Goal: Task Accomplishment & Management: Manage account settings

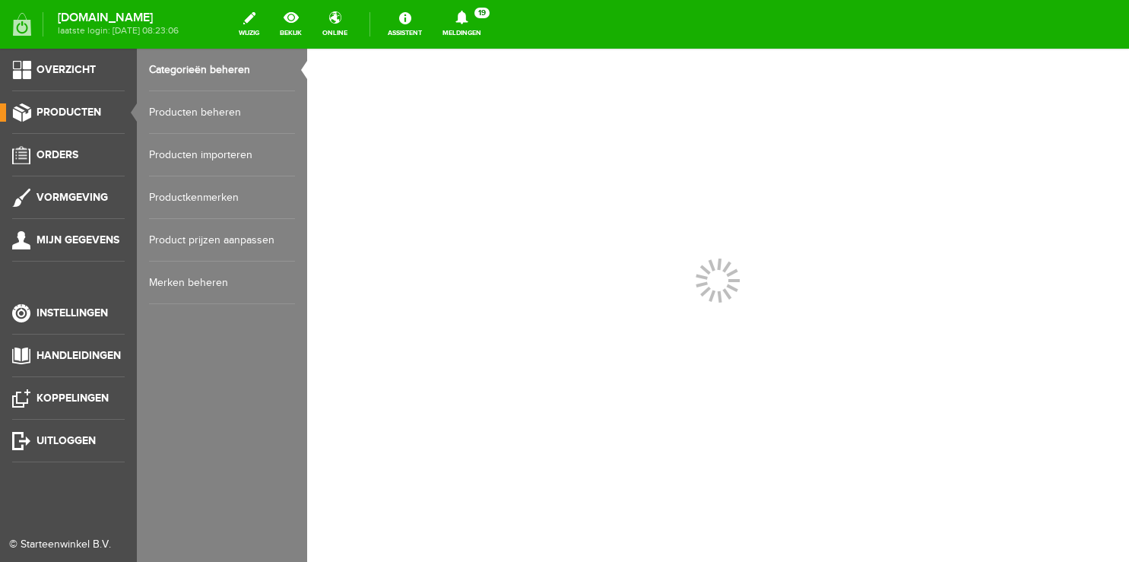
click at [233, 115] on link "Producten beheren" at bounding box center [222, 112] width 146 height 43
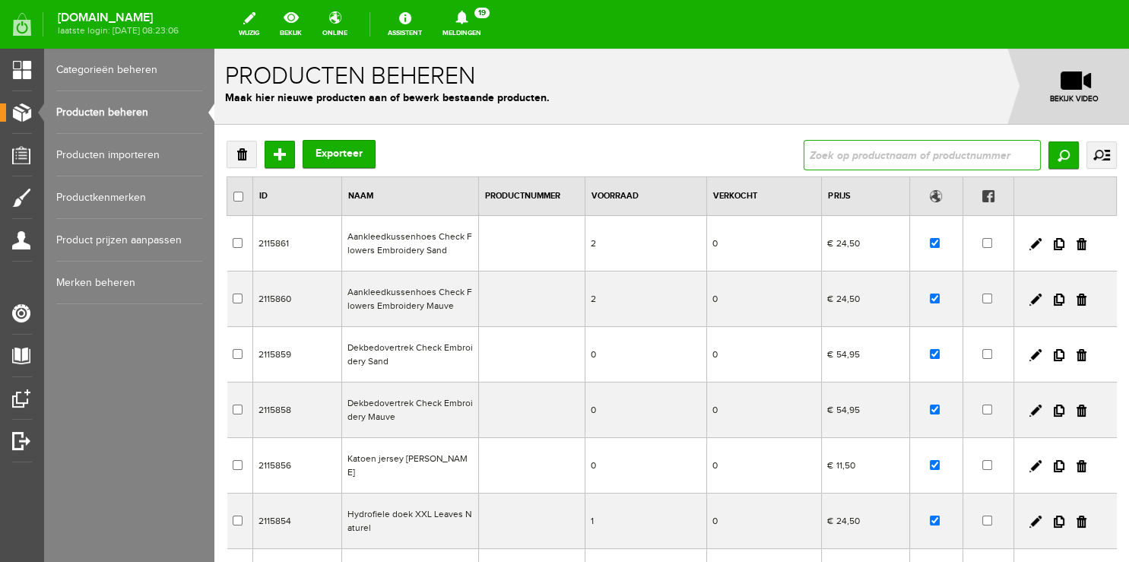
click at [869, 152] on input "text" at bounding box center [922, 155] width 237 height 30
click at [853, 157] on input "okt" at bounding box center [922, 155] width 237 height 30
type input "oktober"
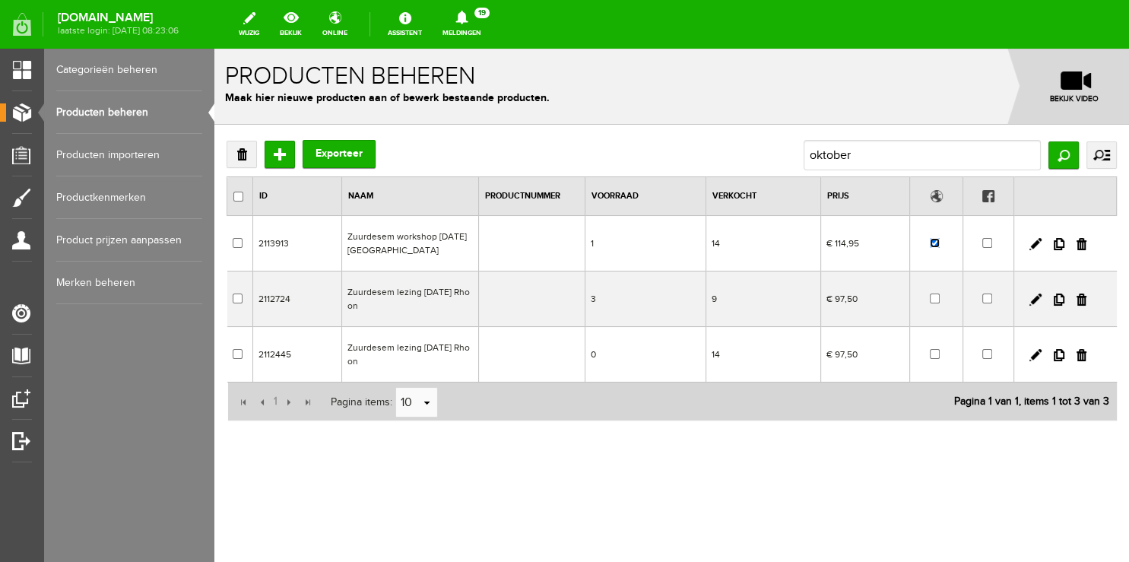
click at [932, 246] on input "checkbox" at bounding box center [935, 243] width 10 height 10
checkbox input "false"
drag, startPoint x: 913, startPoint y: 154, endPoint x: 659, endPoint y: 163, distance: 254.9
click at [659, 163] on div "Verwijderen Toevoegen Exporteer oktober Zoeken uitgebreid zoeken Categorie Work…" at bounding box center [672, 155] width 891 height 30
drag, startPoint x: 864, startPoint y: 156, endPoint x: 738, endPoint y: 156, distance: 126.3
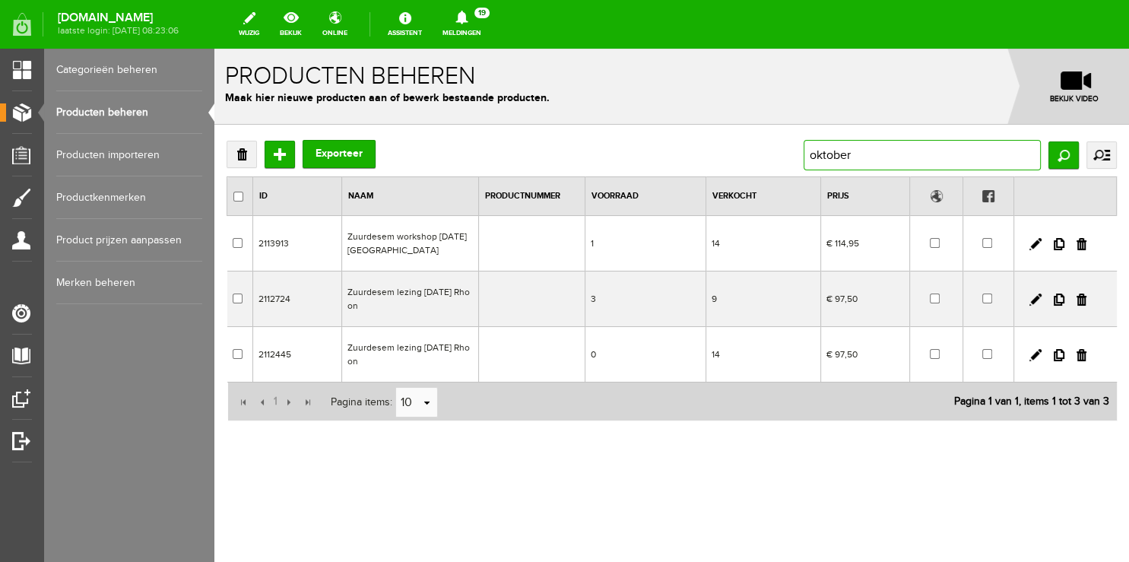
click at [804, 156] on input "oktober" at bounding box center [922, 155] width 237 height 30
type input "noveber"
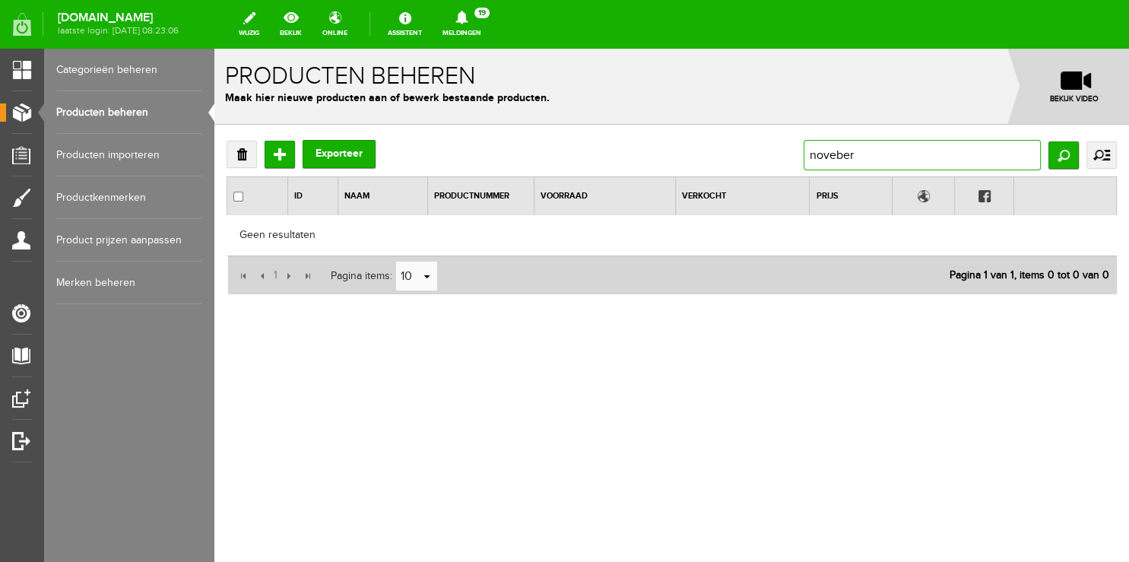
click at [837, 148] on input "noveber" at bounding box center [922, 155] width 237 height 30
type input "november"
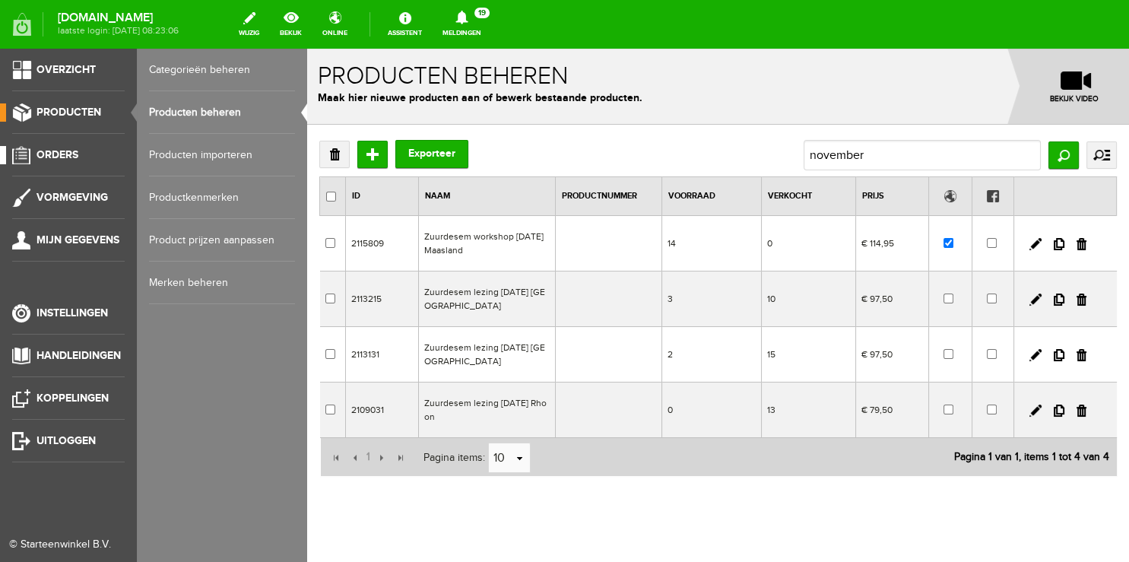
click at [65, 151] on span "Orders" at bounding box center [58, 154] width 42 height 13
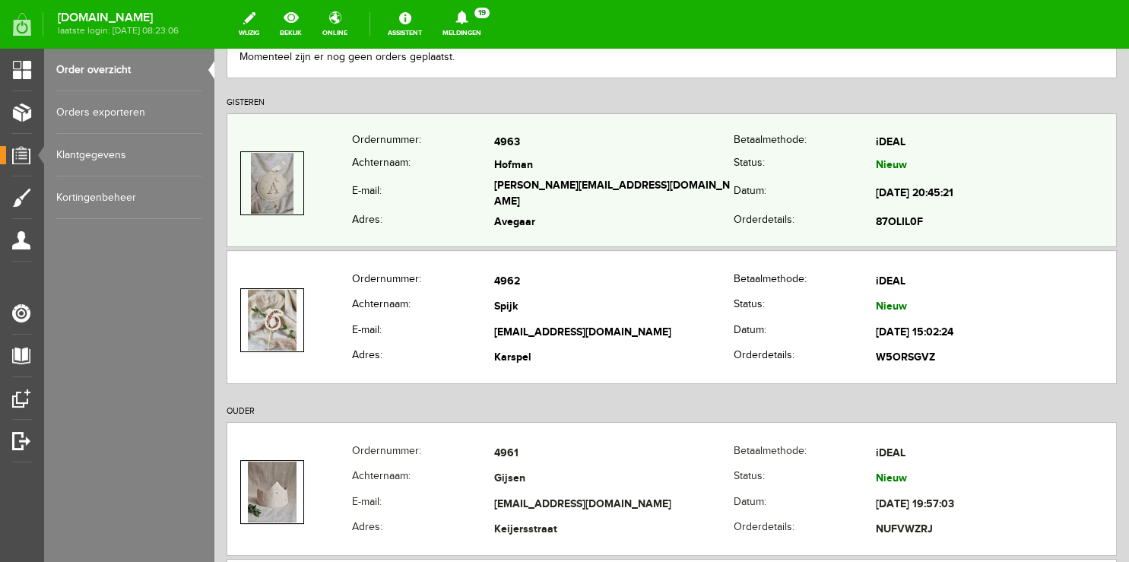
scroll to position [240, 0]
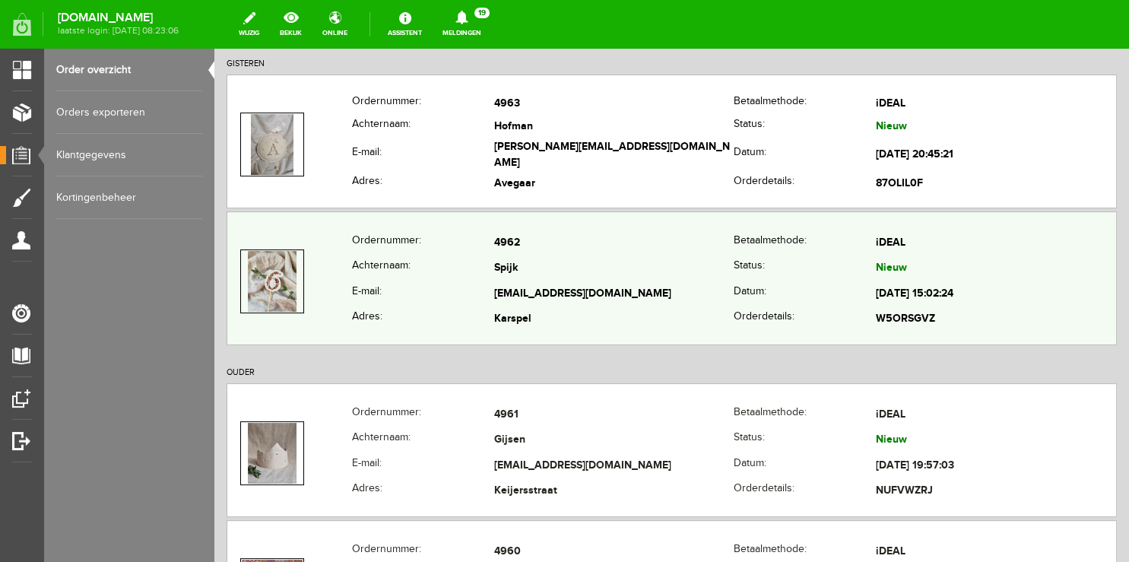
copy tr
drag, startPoint x: 497, startPoint y: 287, endPoint x: 637, endPoint y: 297, distance: 140.3
click at [637, 297] on tr "E-mail: [EMAIL_ADDRESS][DOMAIN_NAME] Datum: [DATE] 15:02:24" at bounding box center [671, 294] width 889 height 26
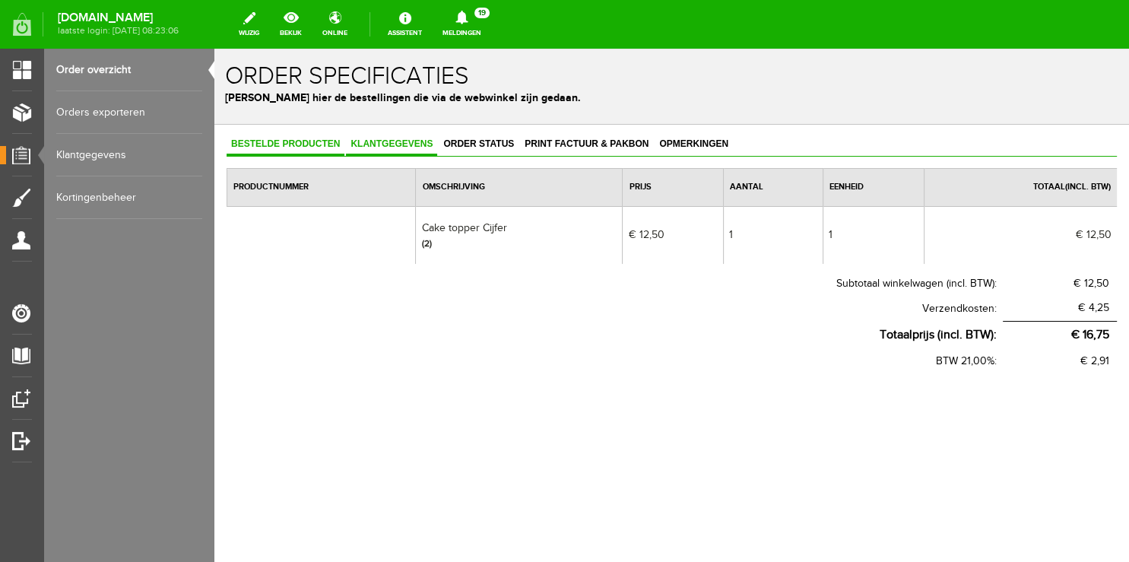
click at [386, 142] on span "Klantgegevens" at bounding box center [391, 143] width 91 height 11
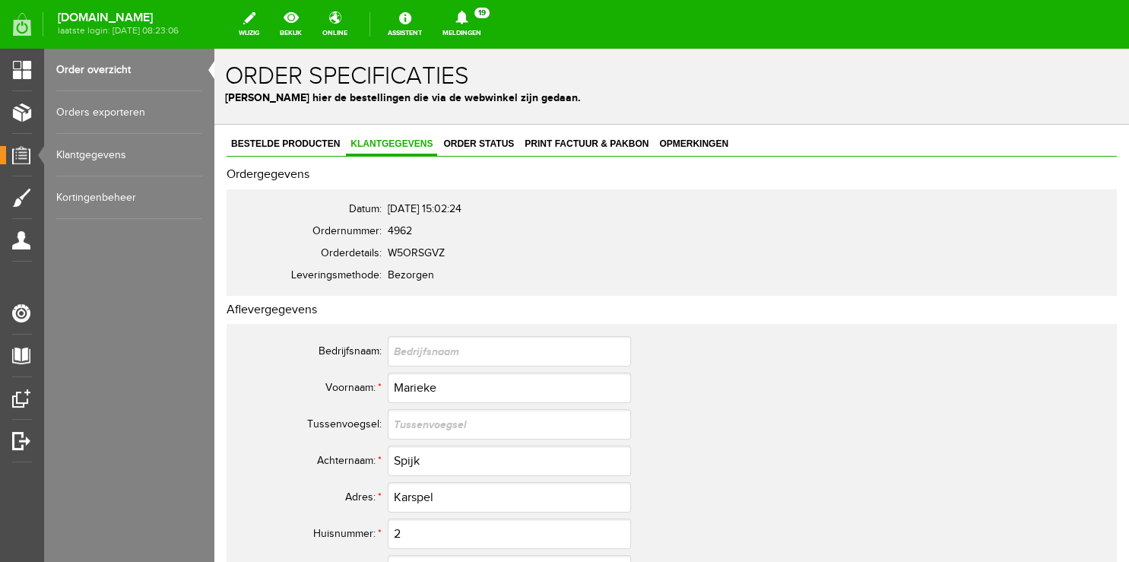
click at [122, 70] on link "Order overzicht" at bounding box center [129, 70] width 146 height 43
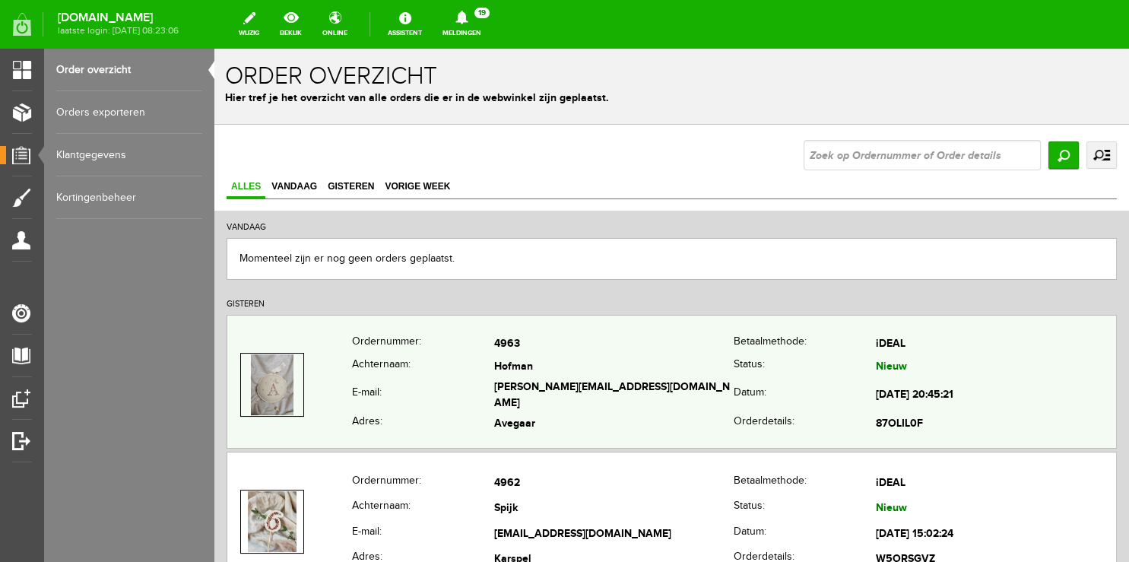
copy tr "[PERSON_NAME][EMAIL_ADDRESS][DOMAIN_NAME]"
drag, startPoint x: 482, startPoint y: 393, endPoint x: 676, endPoint y: 399, distance: 194.0
click at [676, 399] on tr "E-mail: [PERSON_NAME][EMAIL_ADDRESS][DOMAIN_NAME] Datum: [DATE] 20:45:21" at bounding box center [671, 396] width 889 height 35
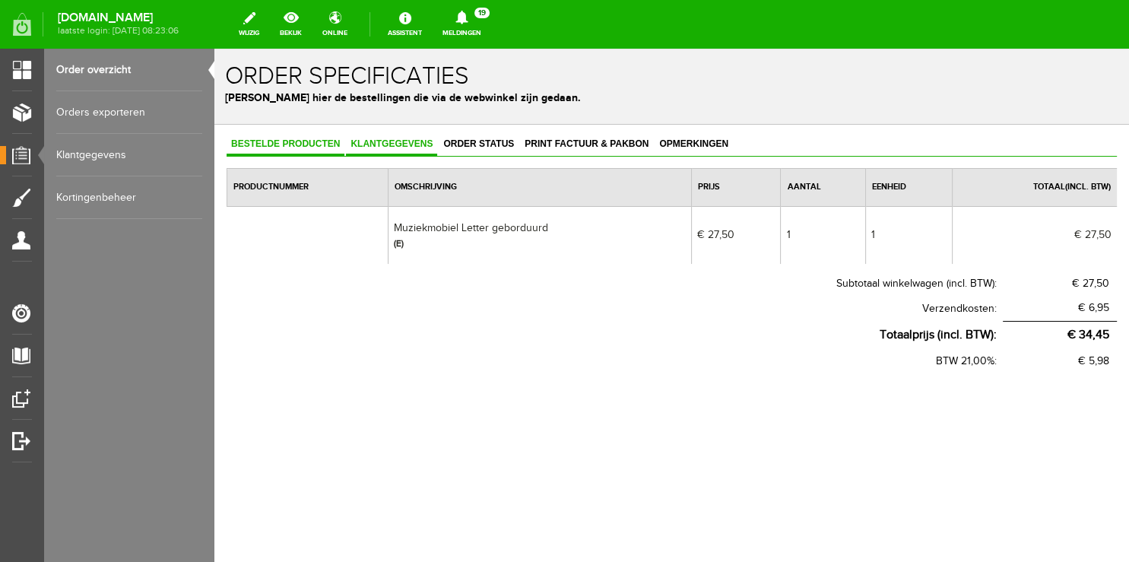
click at [389, 138] on span "Klantgegevens" at bounding box center [391, 143] width 91 height 11
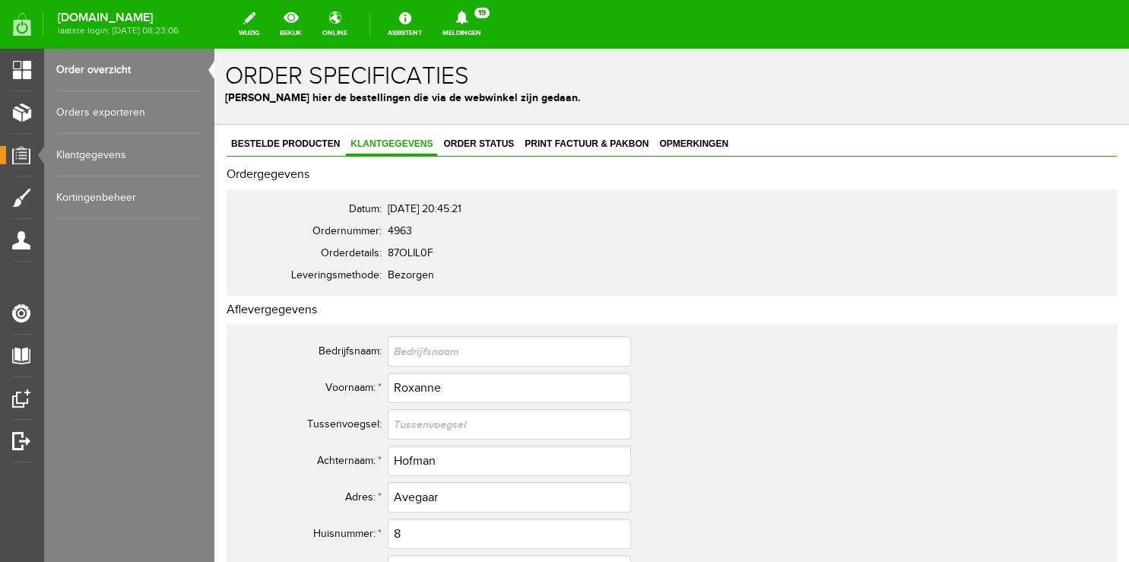
click at [103, 68] on link "Order overzicht" at bounding box center [129, 70] width 146 height 43
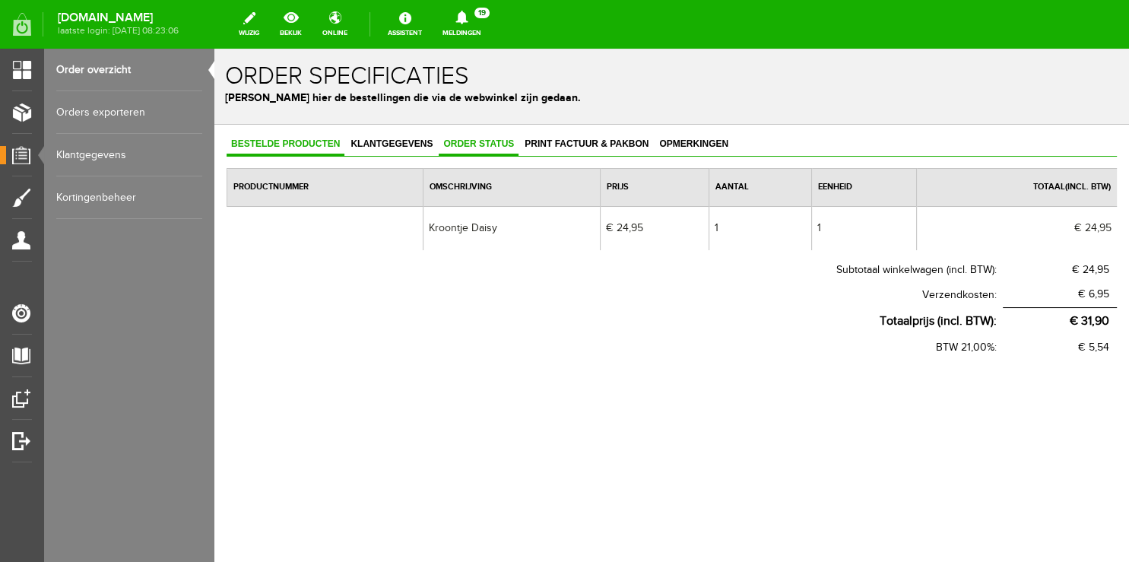
click at [493, 148] on span "Order status" at bounding box center [479, 143] width 80 height 11
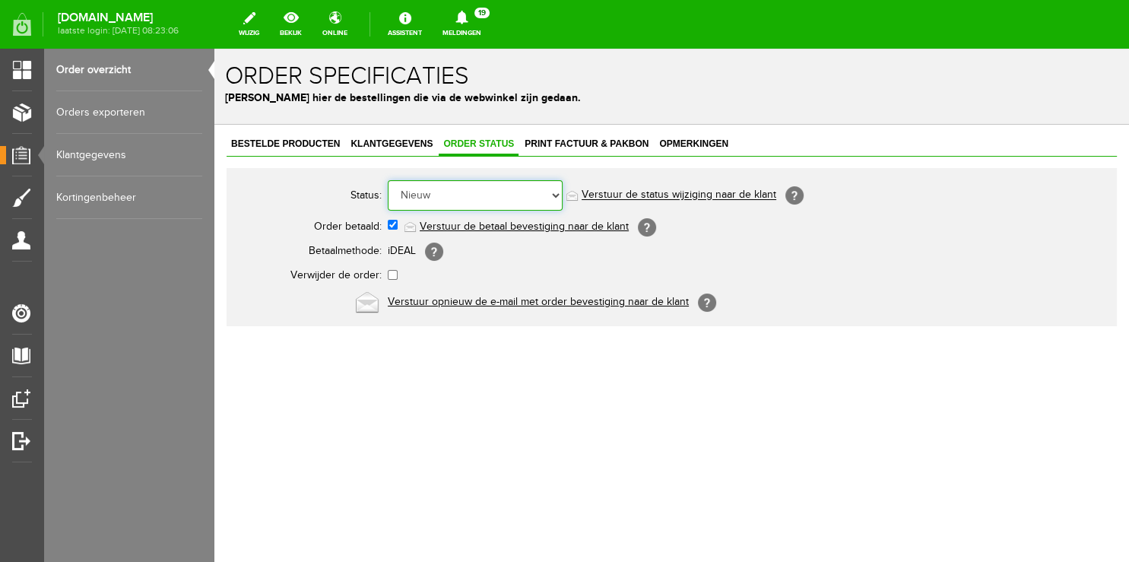
select select "2"
click option "Order in behandeling" at bounding box center [214, 49] width 0 height 0
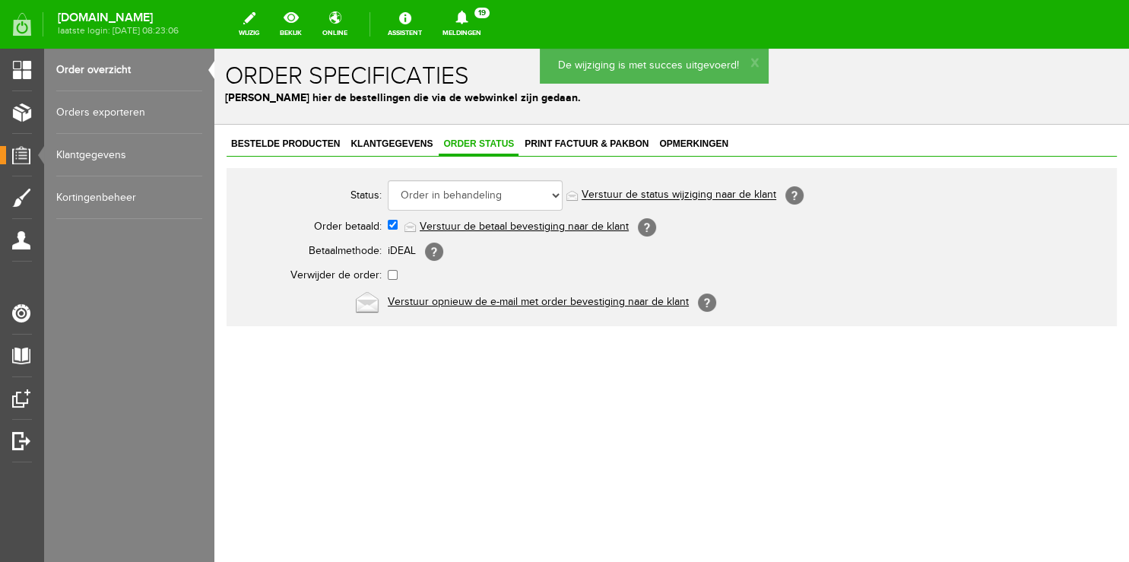
click at [659, 190] on link "Verstuur de status wijziging naar de klant" at bounding box center [679, 195] width 195 height 12
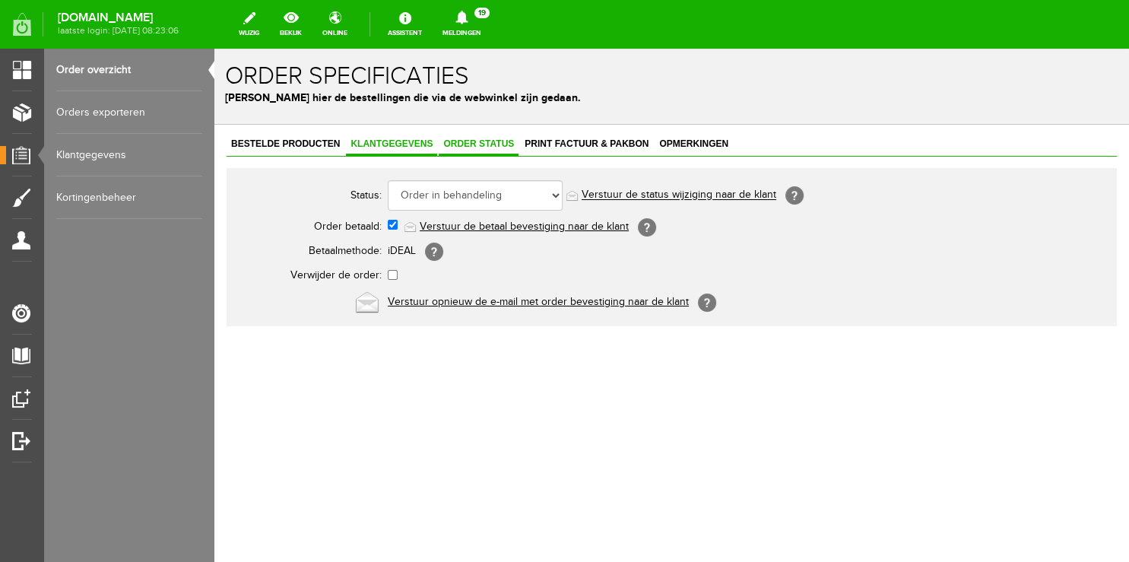
click at [373, 145] on span "Klantgegevens" at bounding box center [391, 143] width 91 height 11
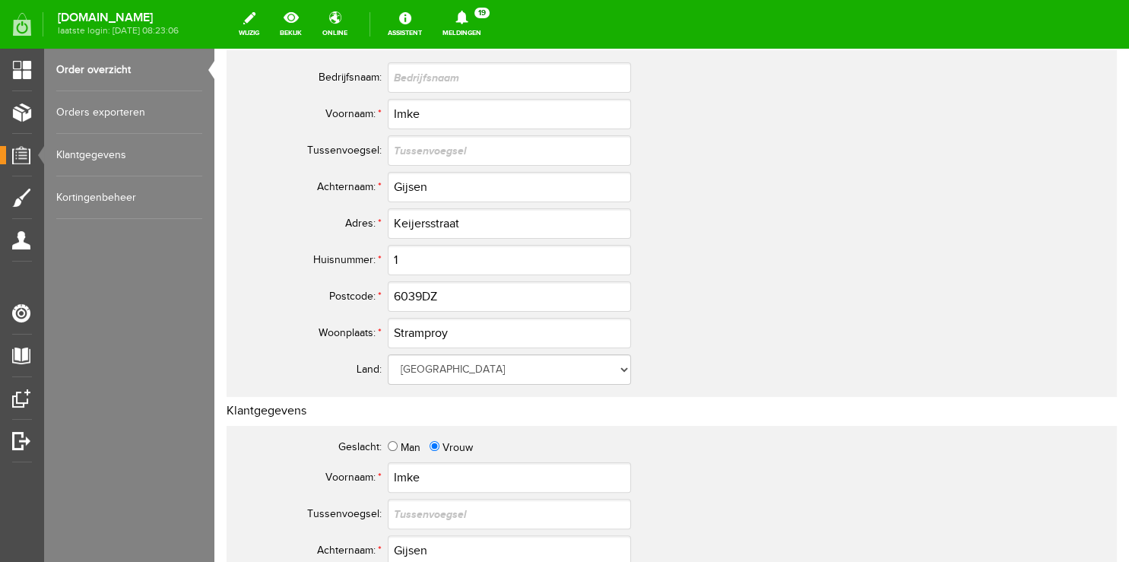
scroll to position [321, 0]
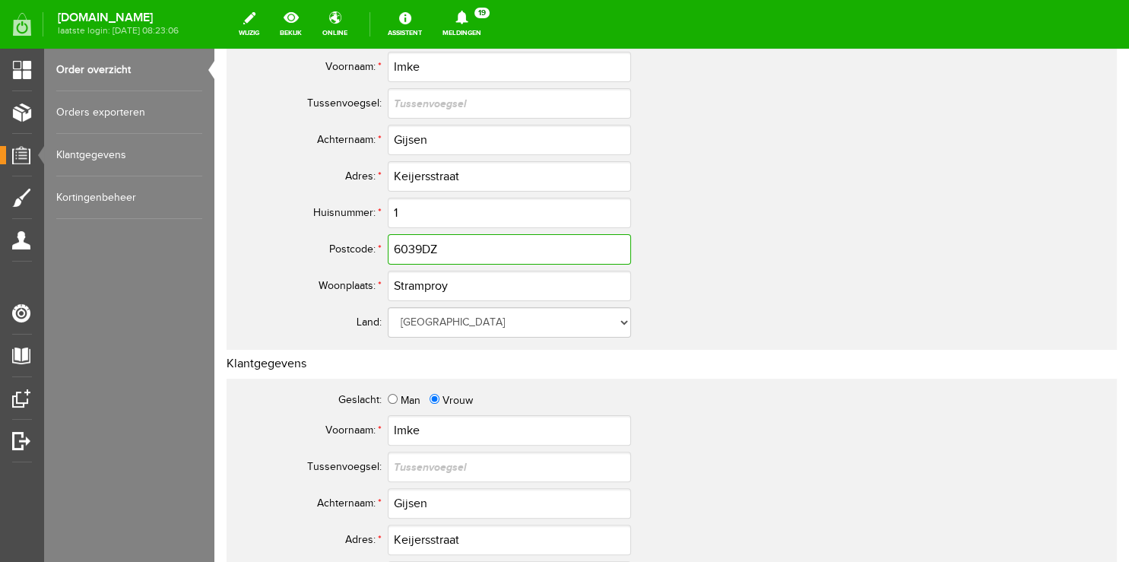
drag, startPoint x: 462, startPoint y: 247, endPoint x: 313, endPoint y: 234, distance: 149.6
click at [312, 233] on tr "Postcode: * 6039DZ" at bounding box center [601, 249] width 730 height 37
click at [471, 254] on input "6039DZ" at bounding box center [509, 249] width 243 height 30
drag, startPoint x: 470, startPoint y: 248, endPoint x: 312, endPoint y: 237, distance: 158.6
click at [388, 237] on input "6039DZ" at bounding box center [509, 249] width 243 height 30
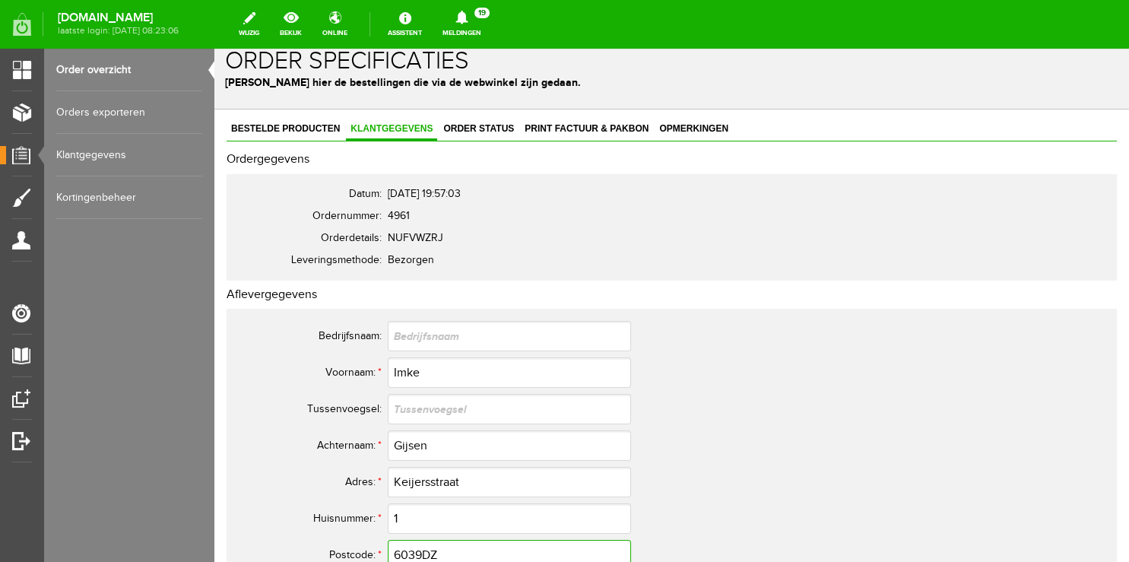
scroll to position [0, 0]
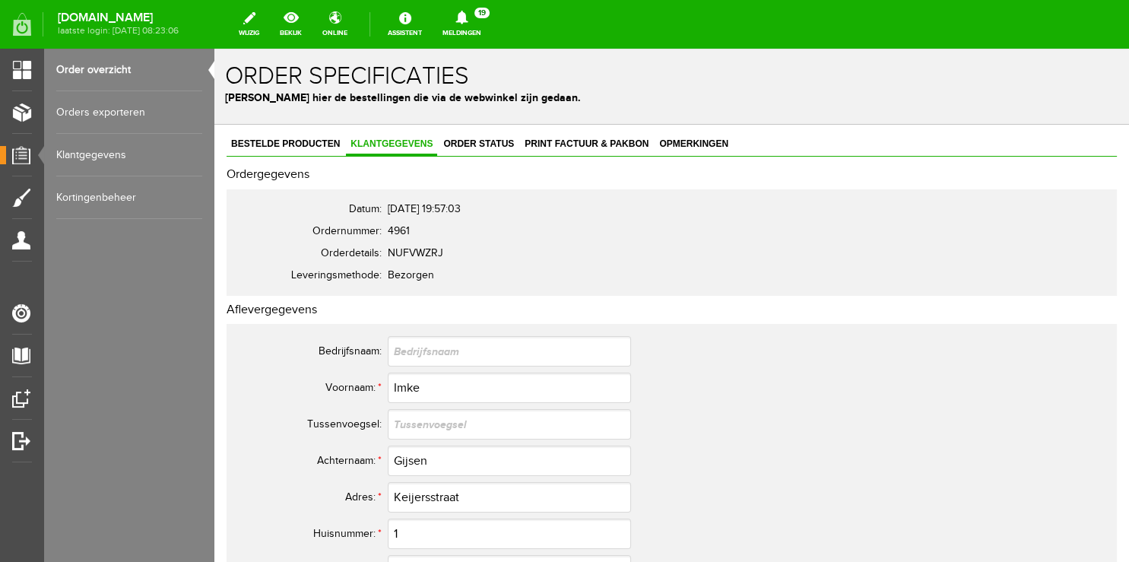
click at [113, 68] on link "Order overzicht" at bounding box center [129, 70] width 146 height 43
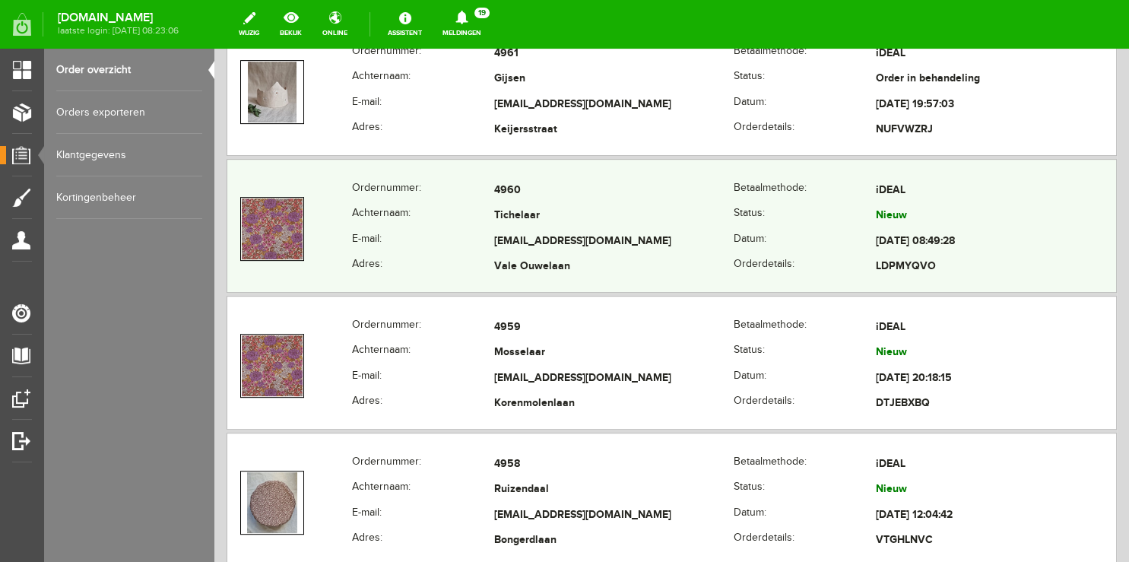
scroll to position [642, 0]
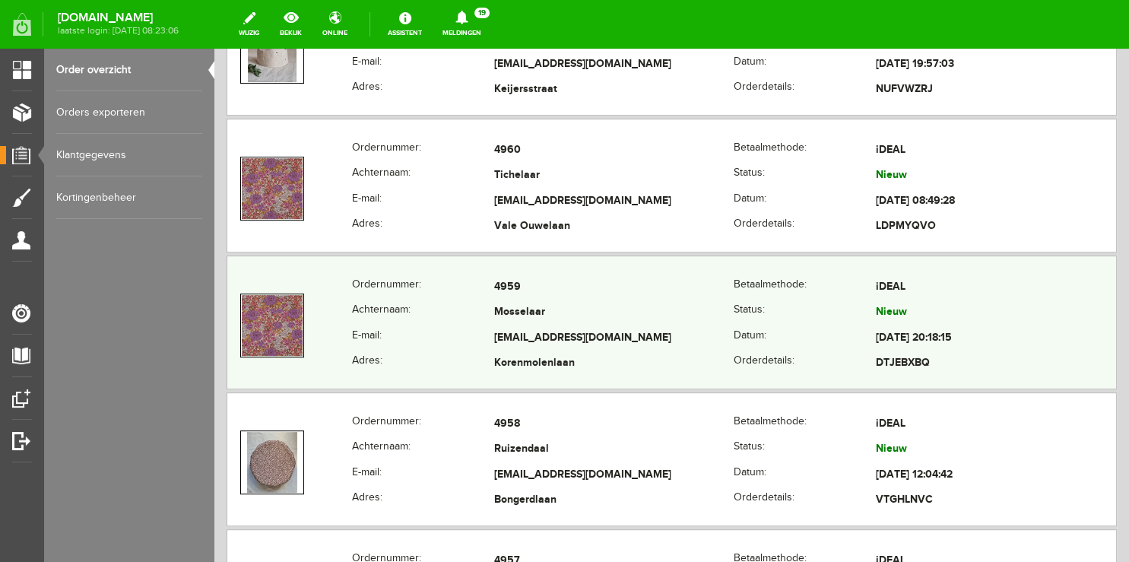
click at [421, 336] on th "E-mail:" at bounding box center [423, 339] width 142 height 26
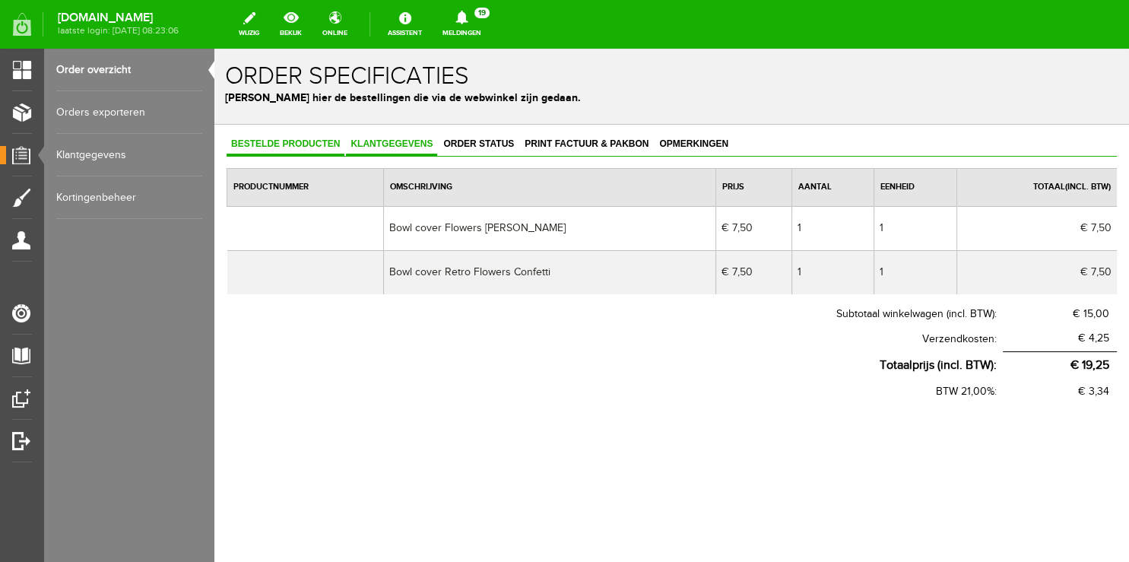
click at [357, 145] on span "Klantgegevens" at bounding box center [391, 143] width 91 height 11
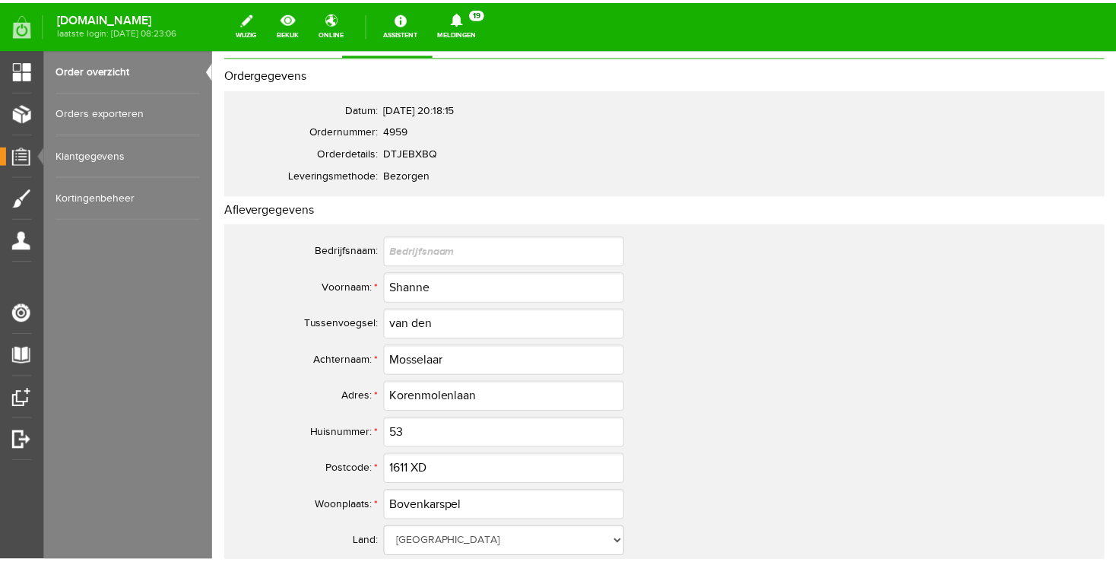
scroll to position [160, 0]
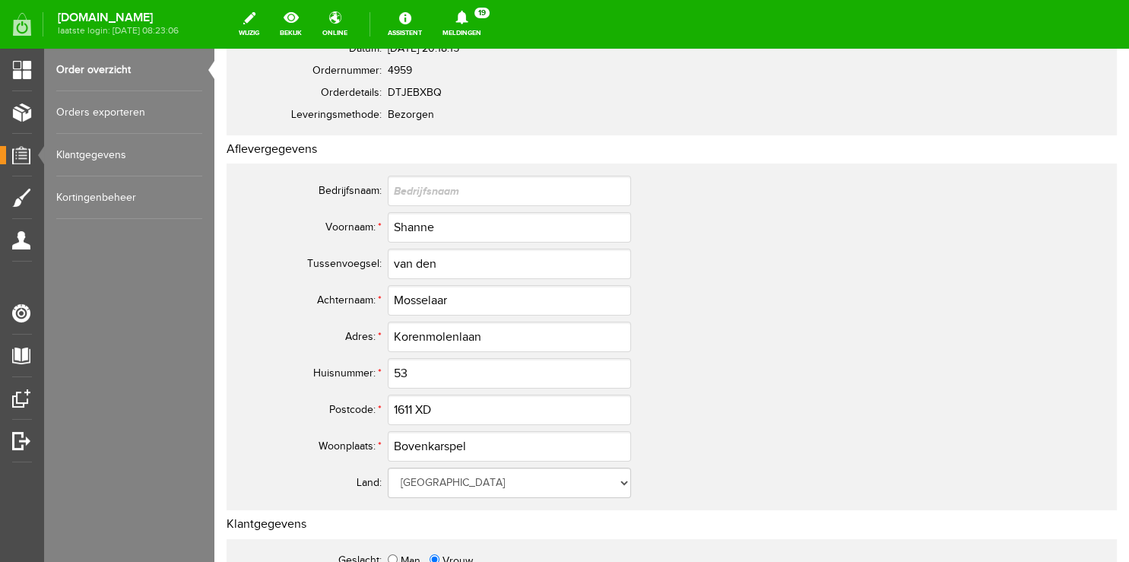
click at [484, 24] on link "Meldingen 19 Nieuwe orders Er is een nieuwe order( #4963 ) geplaatst door [PERS…" at bounding box center [462, 24] width 57 height 33
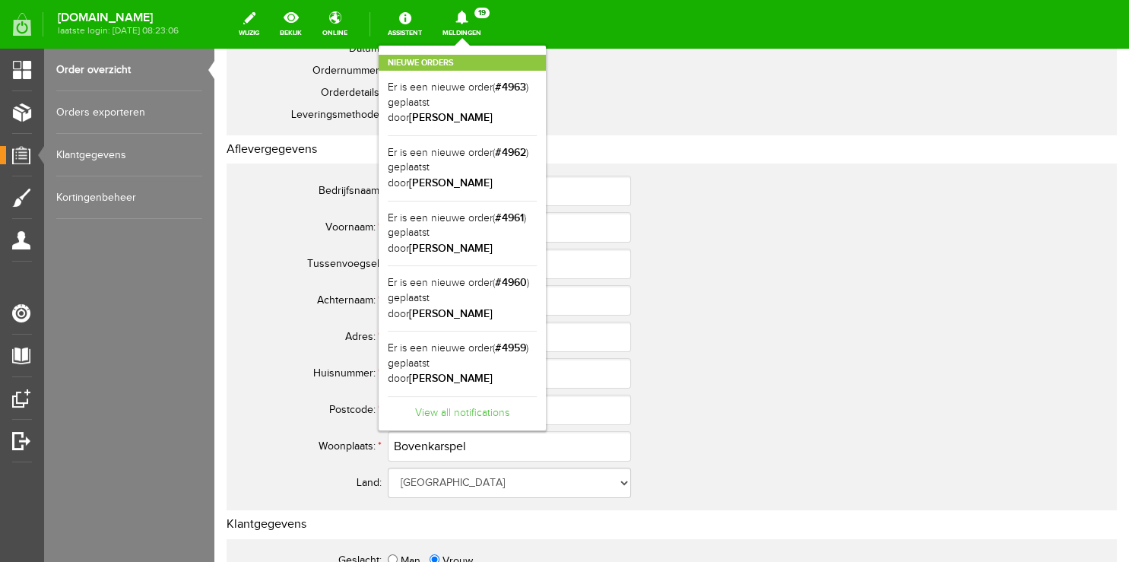
click at [459, 396] on link "View all notifications" at bounding box center [462, 408] width 149 height 25
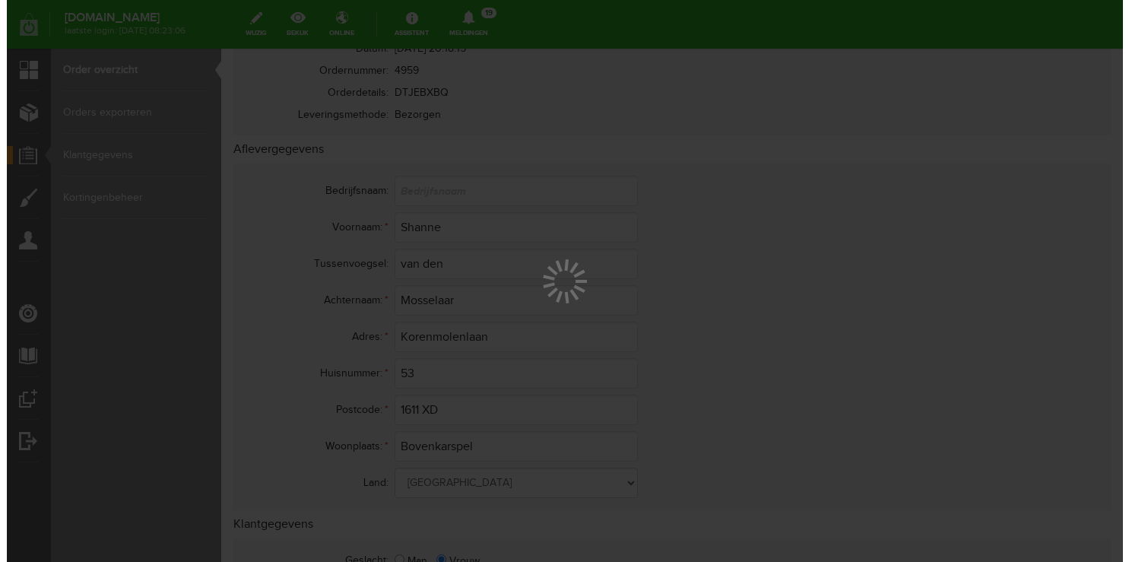
scroll to position [0, 0]
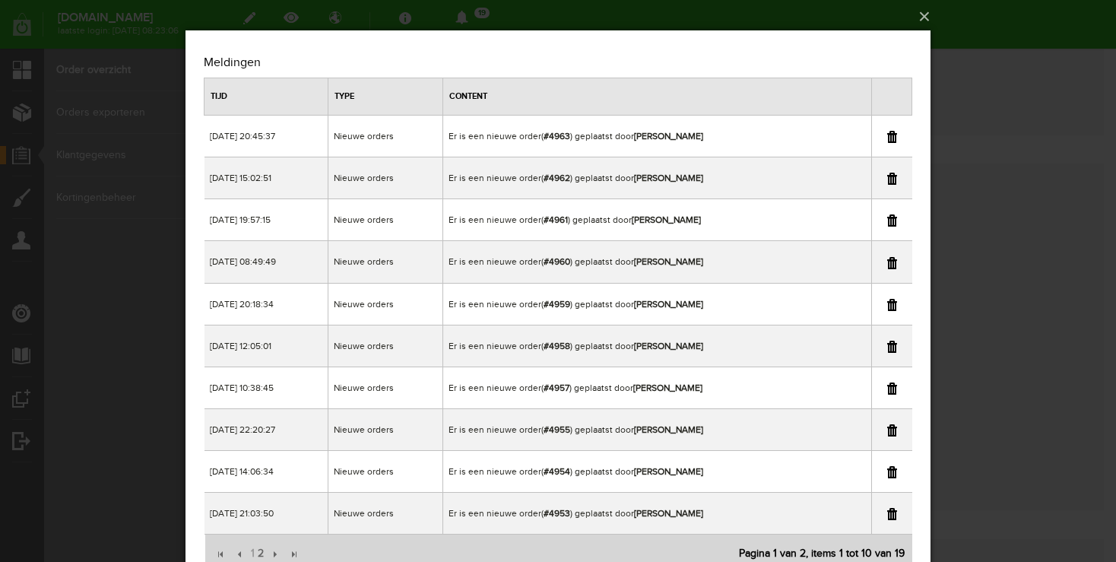
copy td "[PERSON_NAME]"
drag, startPoint x: 622, startPoint y: 304, endPoint x: 742, endPoint y: 300, distance: 120.3
click at [742, 300] on td "Er is een nieuwe order( #4959 ) geplaatst door [PERSON_NAME]" at bounding box center [657, 304] width 428 height 42
click at [1013, 287] on div "×" at bounding box center [558, 281] width 1116 height 562
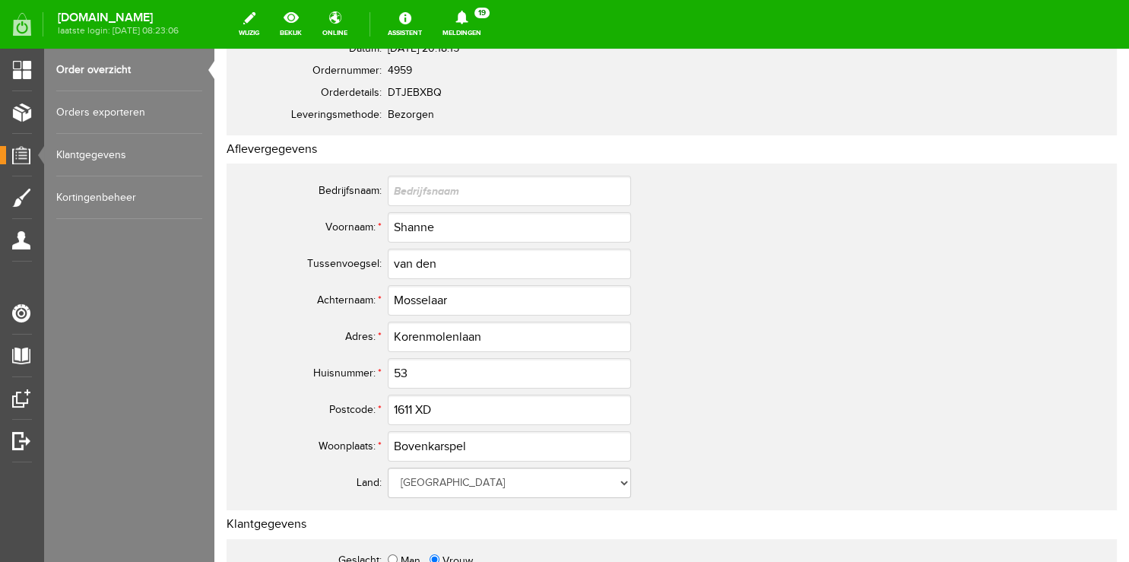
click at [472, 388] on td "53" at bounding box center [677, 373] width 578 height 37
drag, startPoint x: 364, startPoint y: 414, endPoint x: 265, endPoint y: 411, distance: 98.9
click at [268, 412] on tr "Postcode: * 1611 XD" at bounding box center [601, 410] width 730 height 37
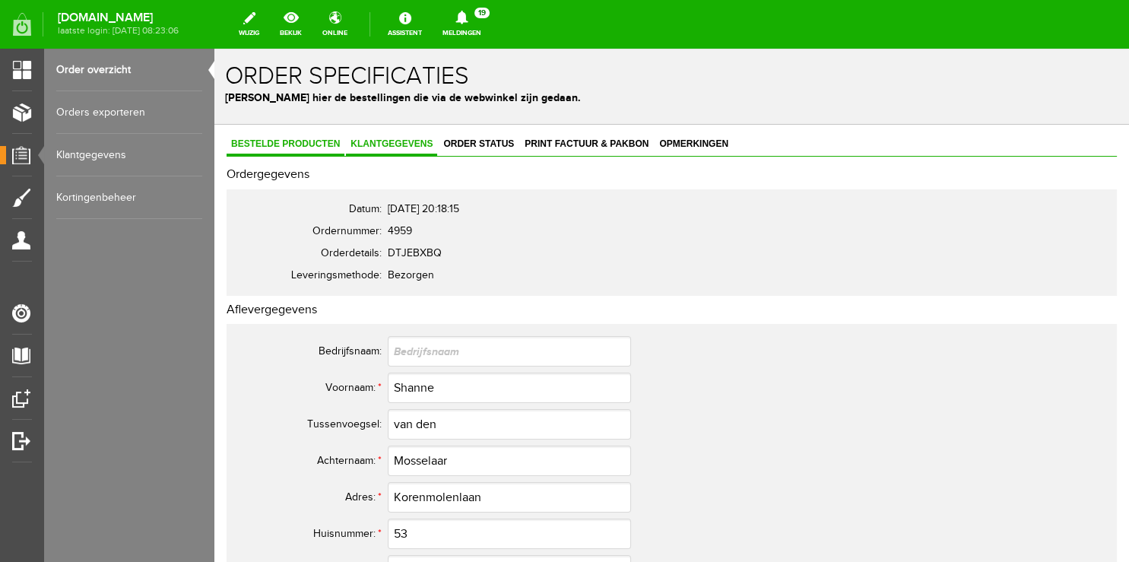
click at [309, 140] on span "Bestelde producten" at bounding box center [286, 143] width 118 height 11
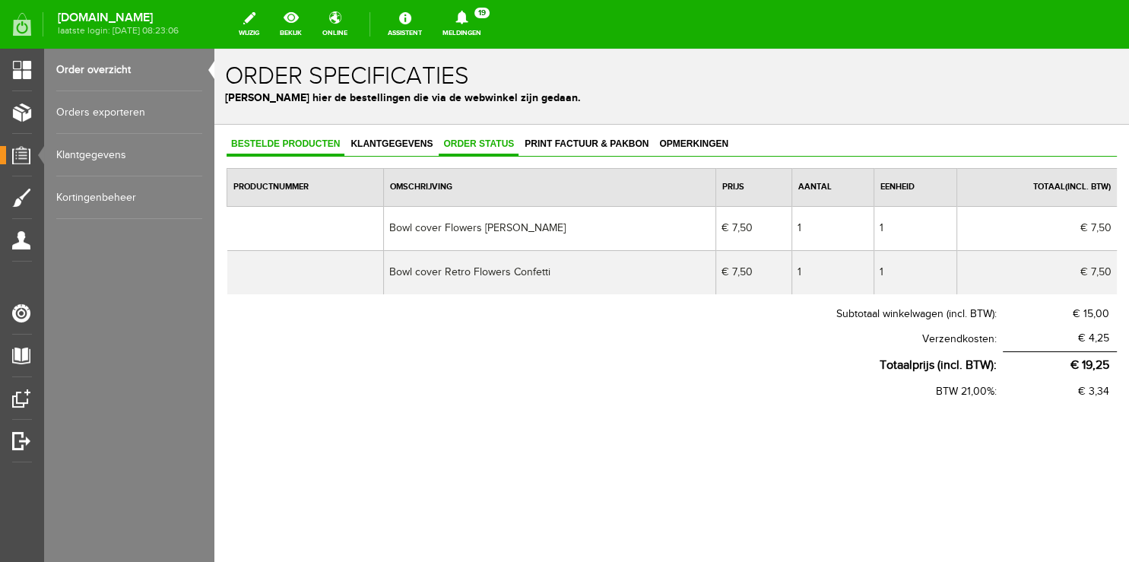
click at [452, 145] on span "Order status" at bounding box center [479, 143] width 80 height 11
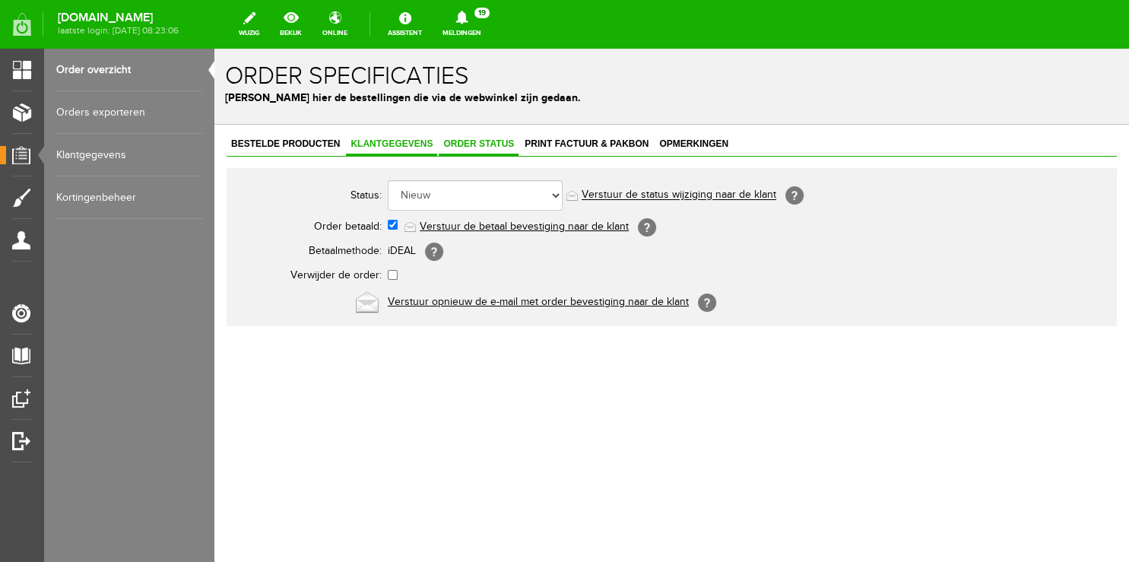
click at [416, 139] on span "Klantgegevens" at bounding box center [391, 143] width 91 height 11
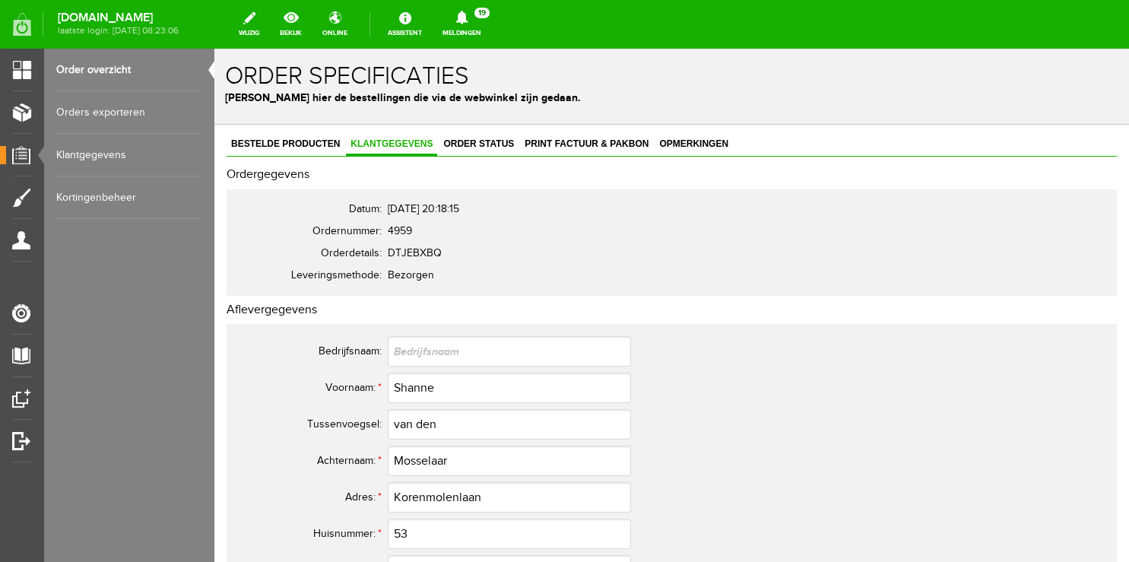
click at [103, 70] on link "Order overzicht" at bounding box center [129, 70] width 146 height 43
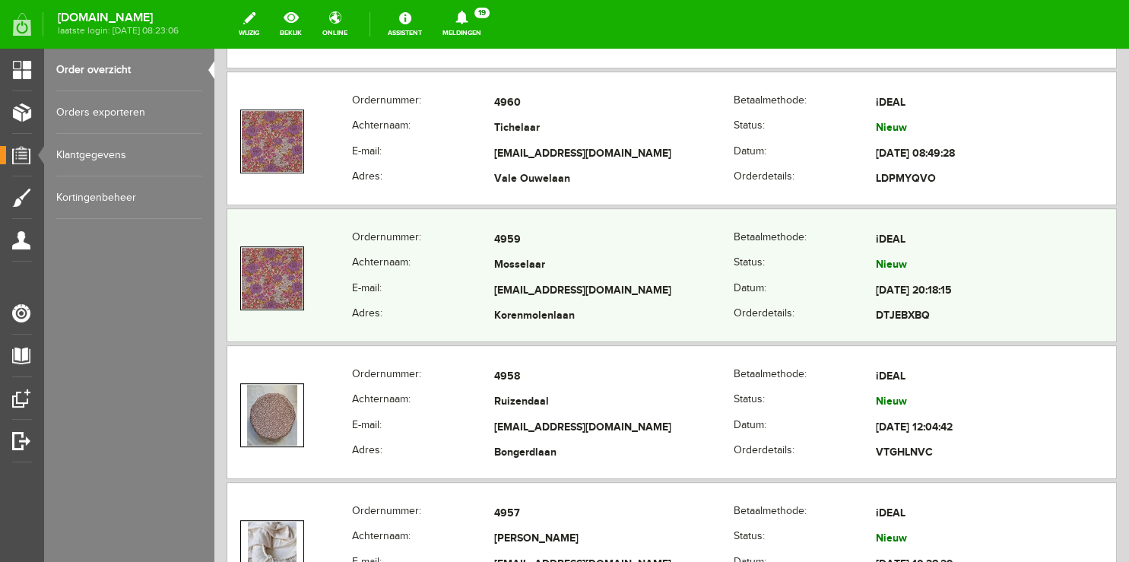
scroll to position [642, 0]
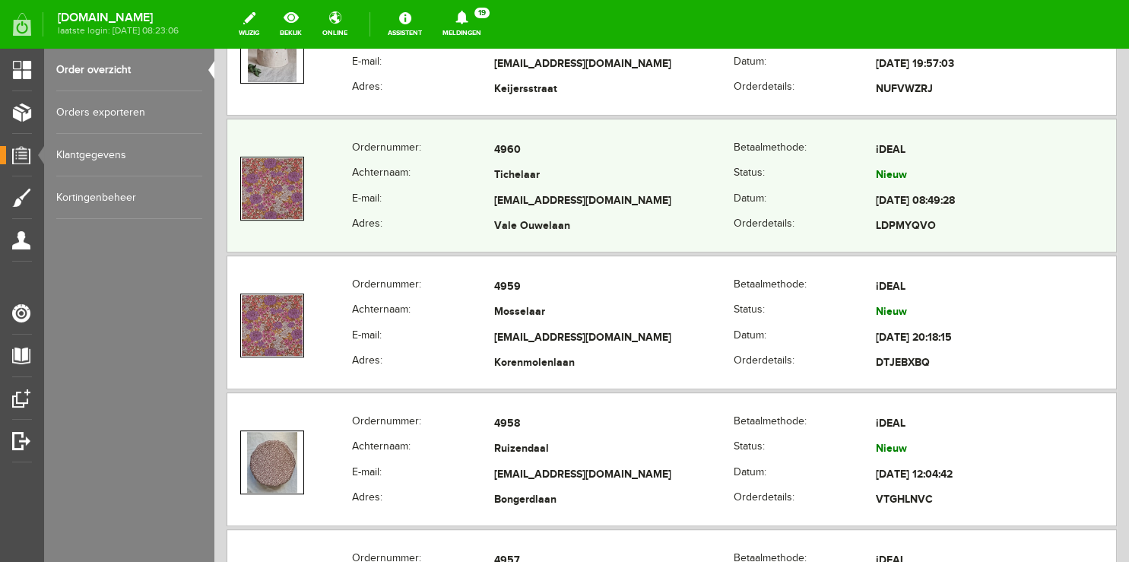
click at [383, 166] on th "Achternaam:" at bounding box center [423, 177] width 142 height 26
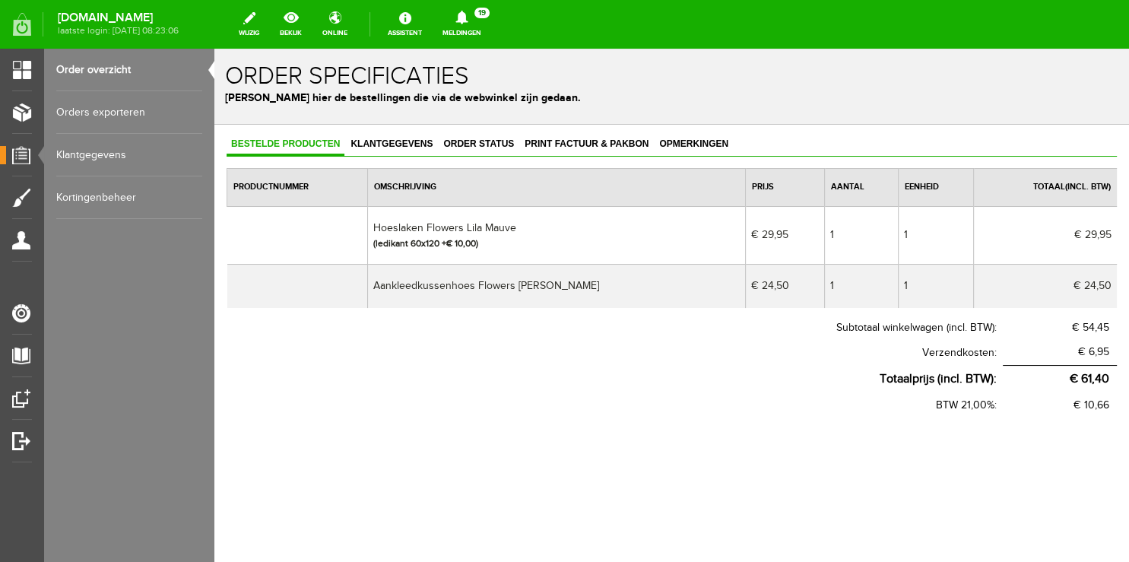
click at [103, 68] on link "Order overzicht" at bounding box center [129, 70] width 146 height 43
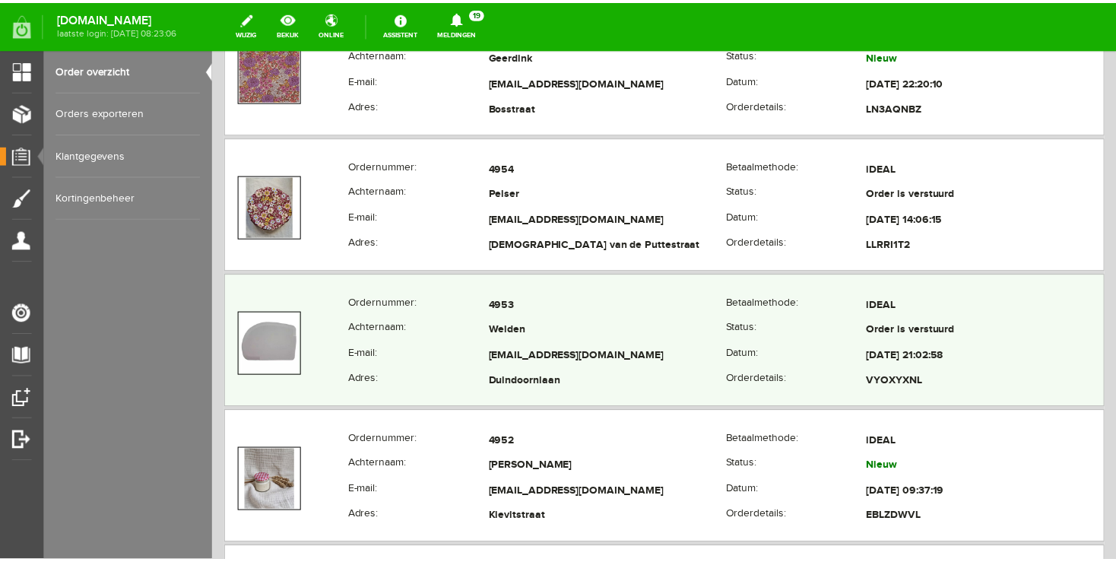
scroll to position [1526, 0]
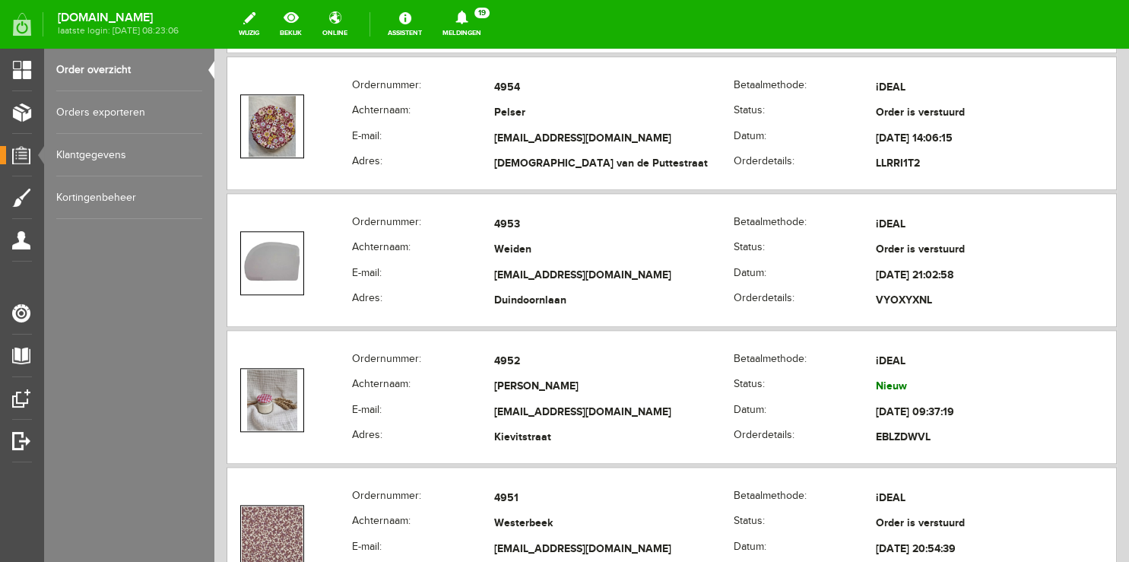
click at [482, 30] on link "Meldingen 19 Nieuwe orders Er is een nieuwe order( #4963 ) geplaatst door [PERS…" at bounding box center [462, 24] width 57 height 33
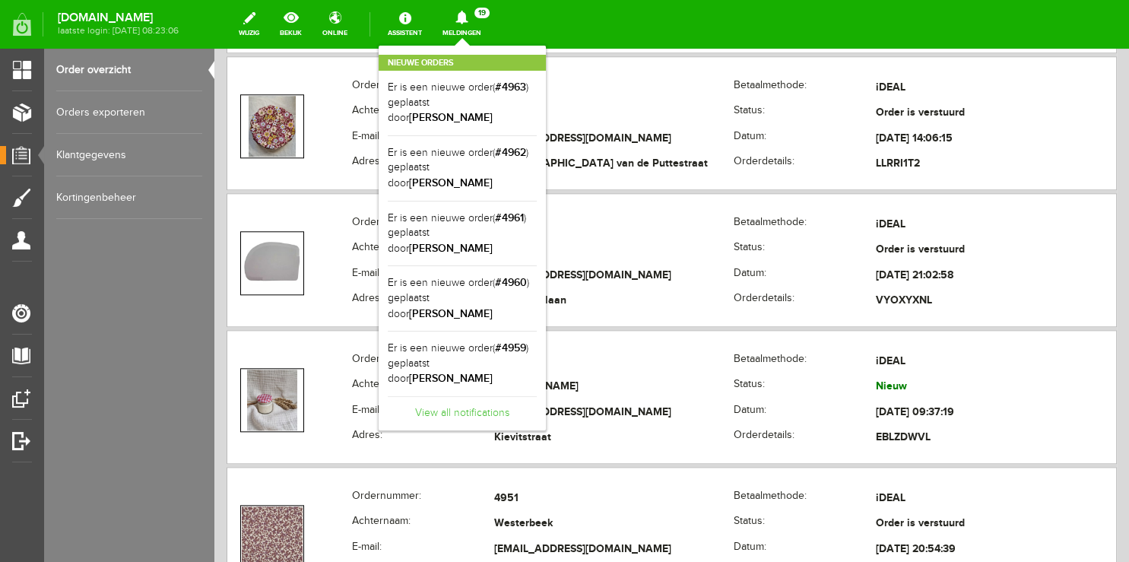
click at [477, 396] on link "View all notifications" at bounding box center [462, 408] width 149 height 25
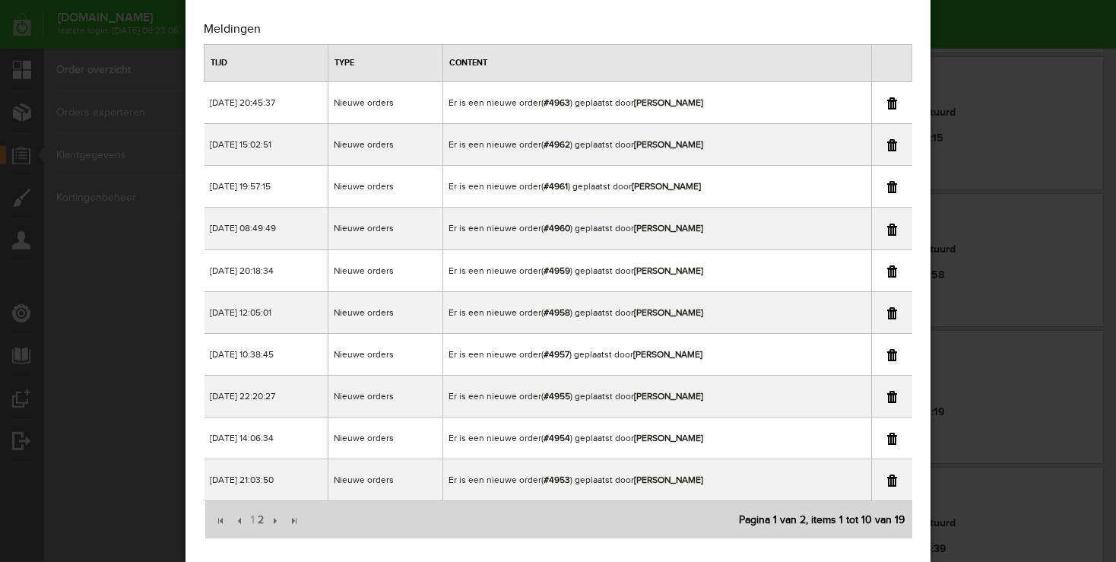
scroll to position [64, 0]
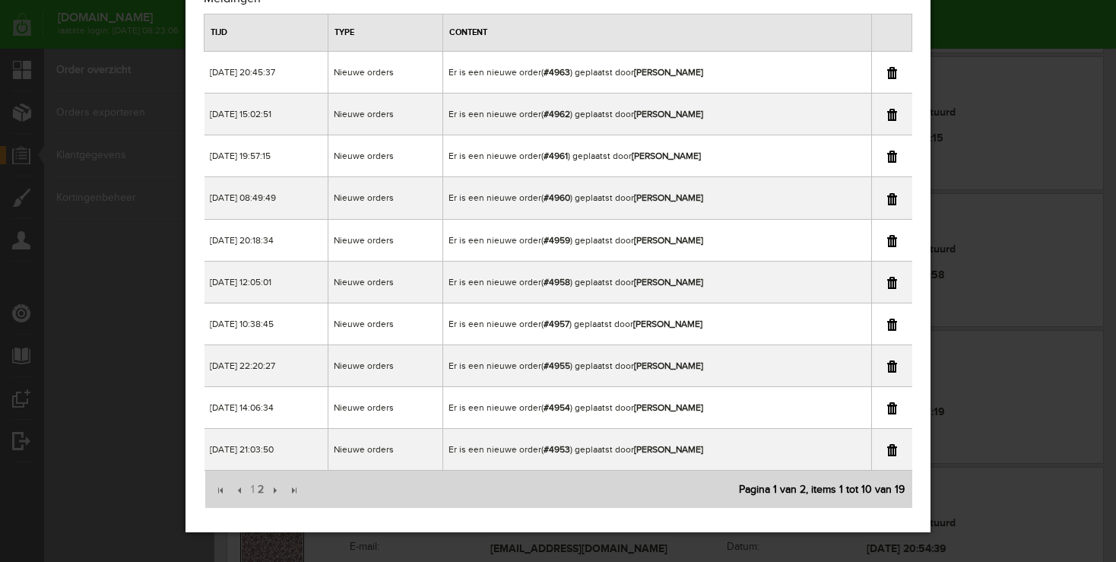
click at [1031, 26] on div "×" at bounding box center [558, 217] width 1116 height 562
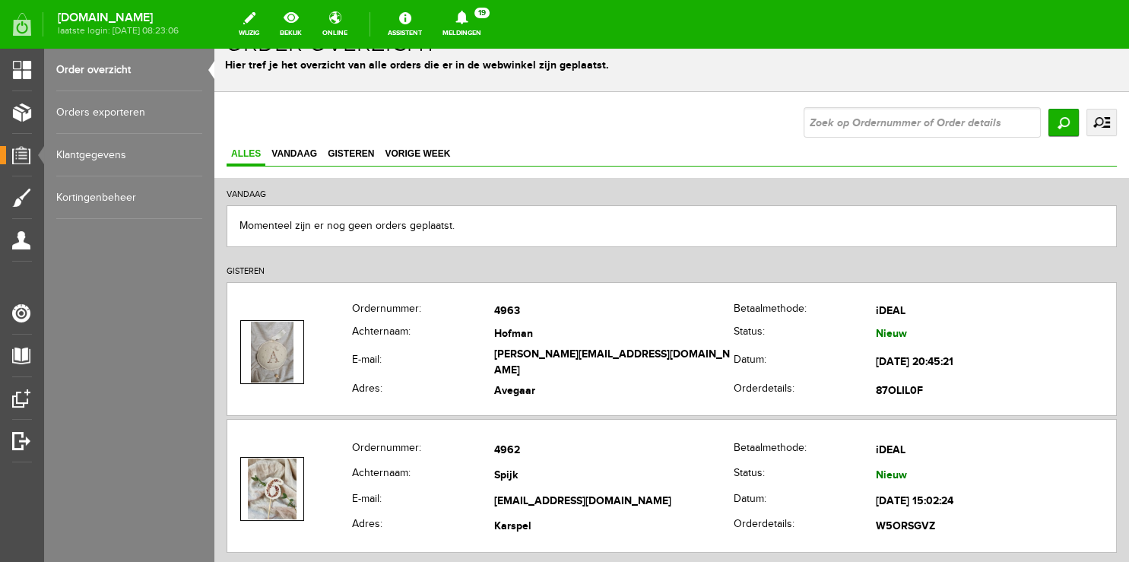
scroll to position [0, 0]
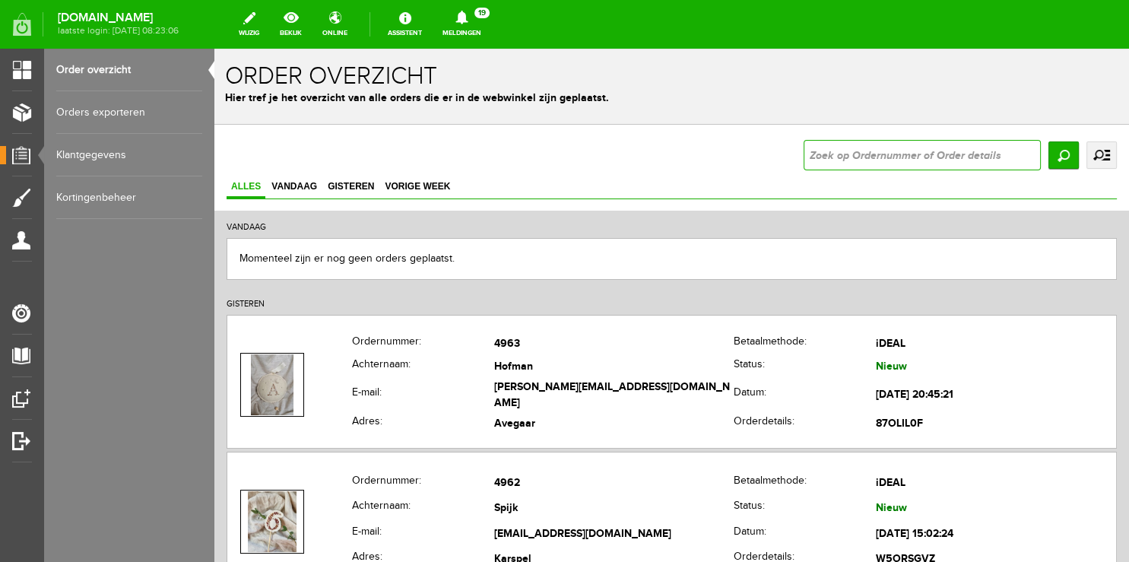
click at [871, 154] on input "text" at bounding box center [922, 155] width 237 height 30
type input "4953"
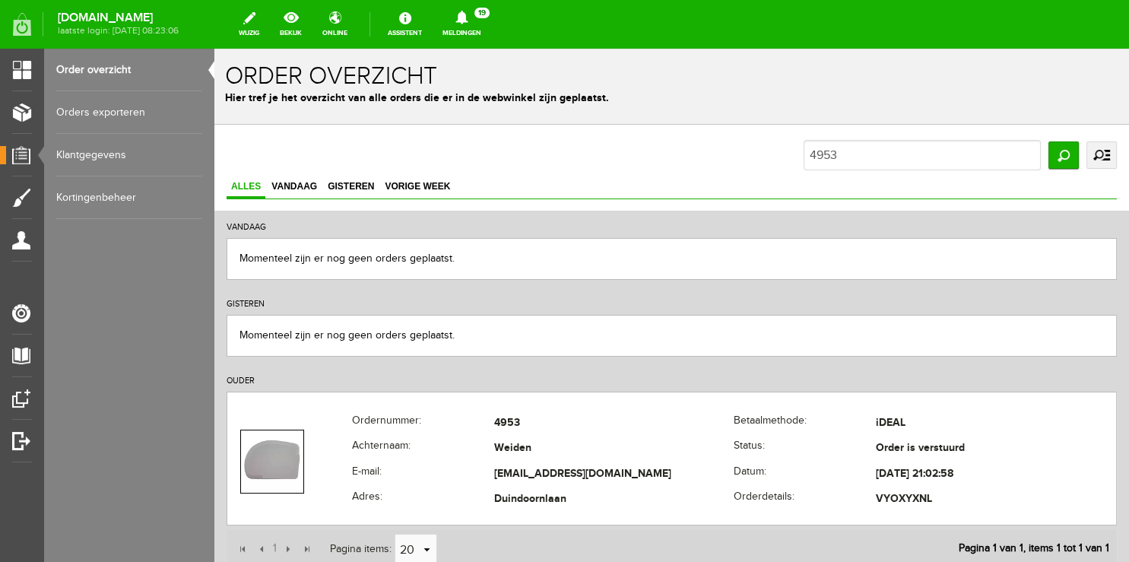
click at [485, 26] on link "Meldingen 19 Nieuwe orders Er is een nieuwe order( #4963 ) geplaatst door [PERS…" at bounding box center [462, 24] width 57 height 33
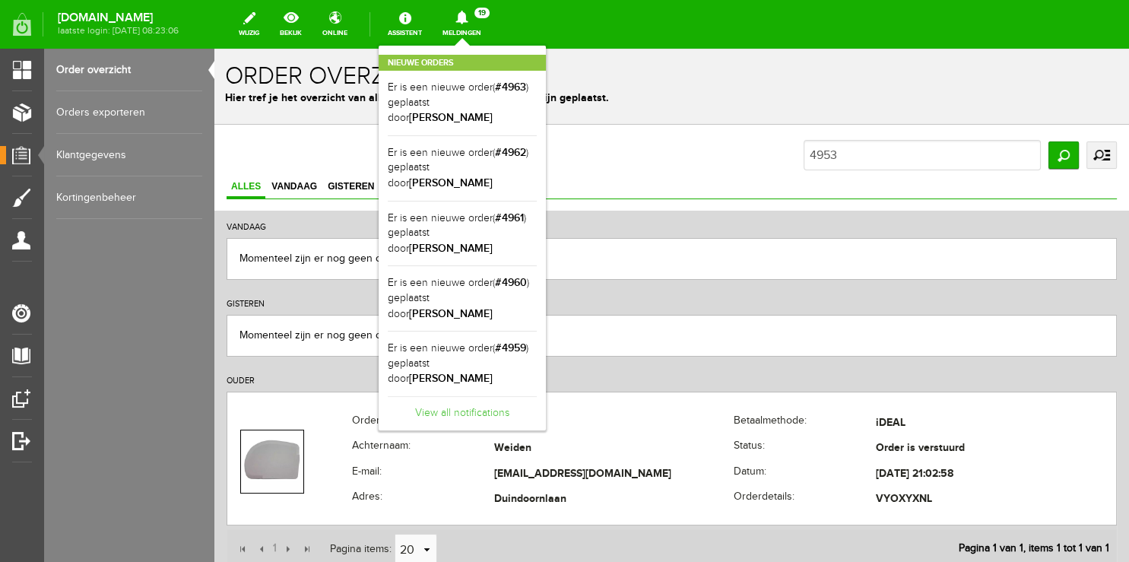
click at [486, 396] on link "View all notifications" at bounding box center [462, 408] width 149 height 25
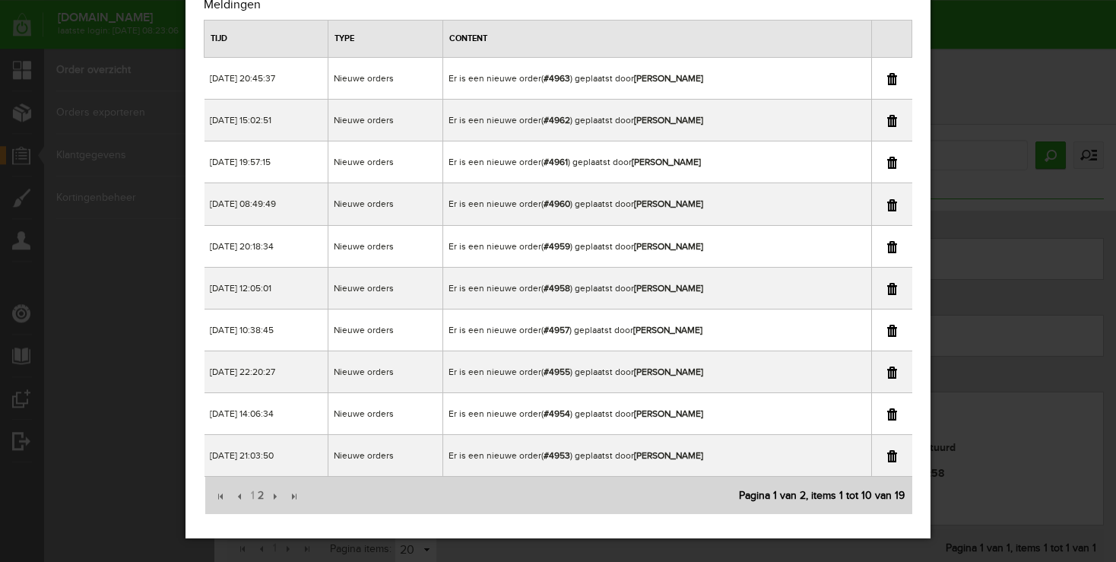
scroll to position [64, 0]
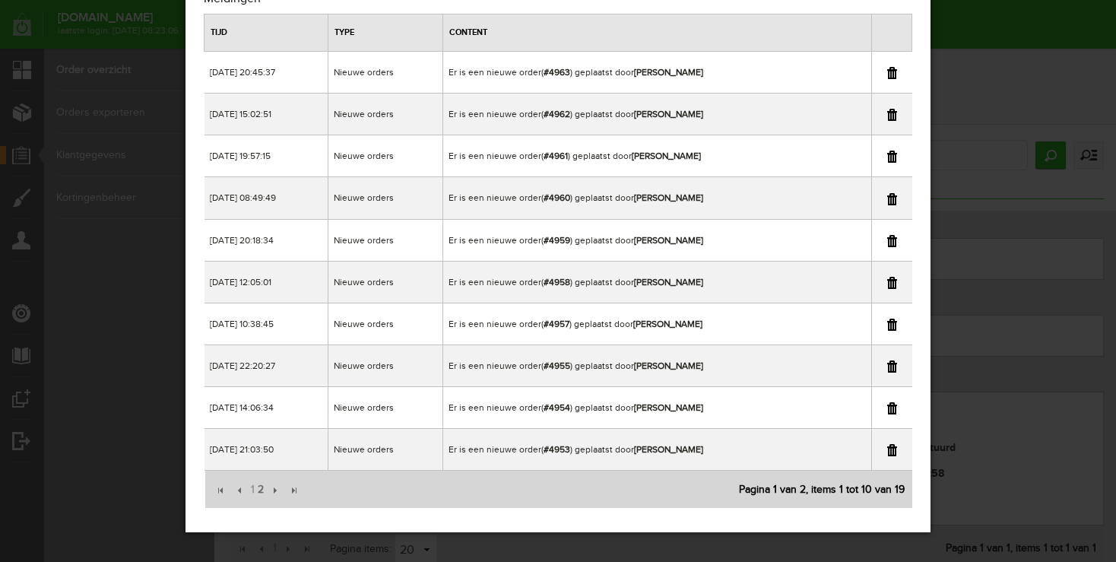
click at [894, 452] on link at bounding box center [893, 450] width 10 height 12
click at [257, 492] on span "2" at bounding box center [260, 490] width 9 height 30
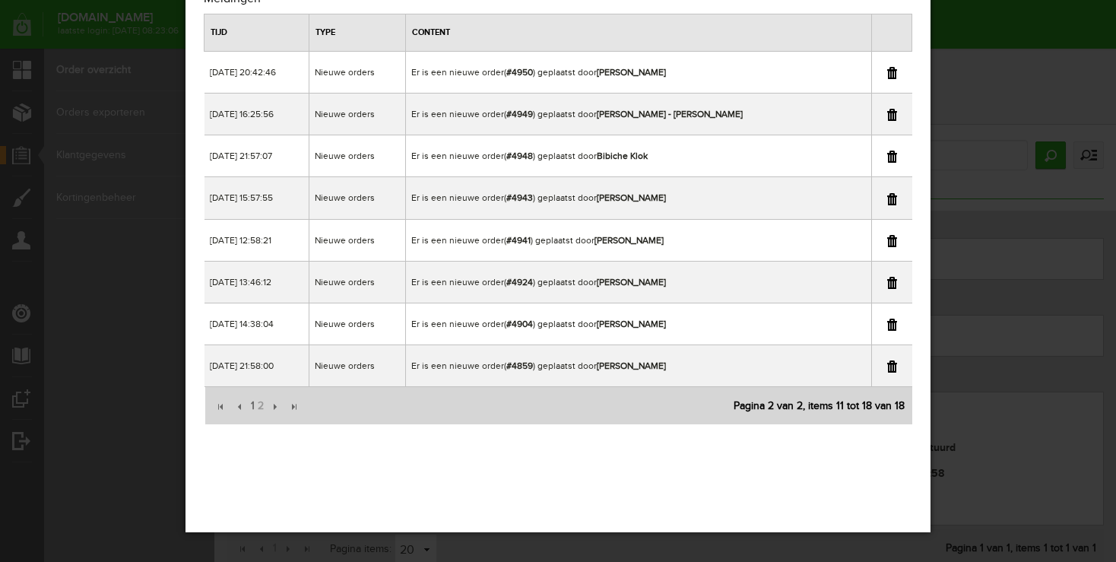
scroll to position [0, 0]
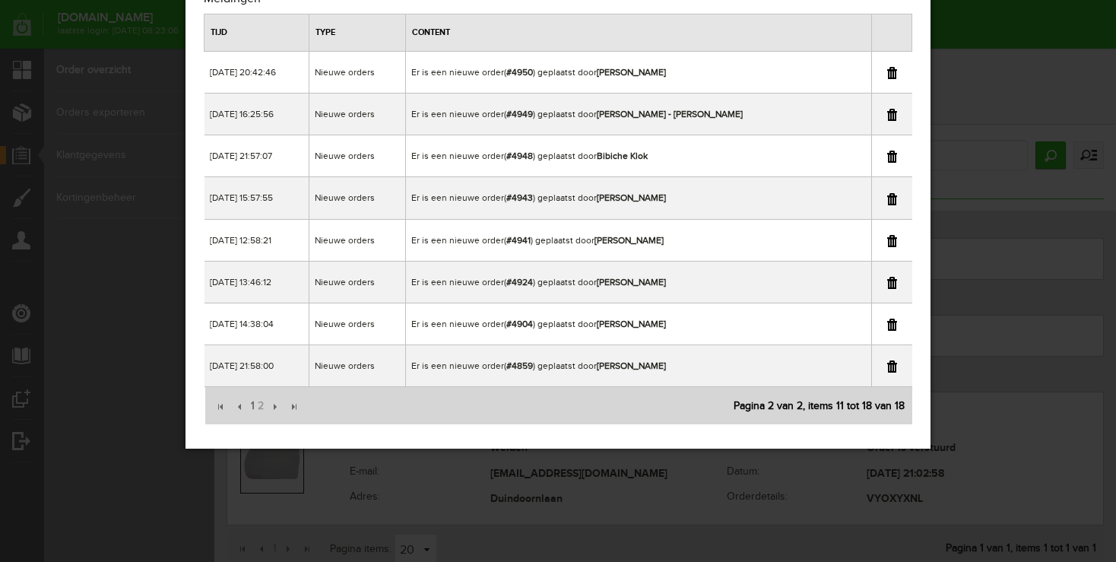
click at [892, 284] on link at bounding box center [893, 283] width 10 height 12
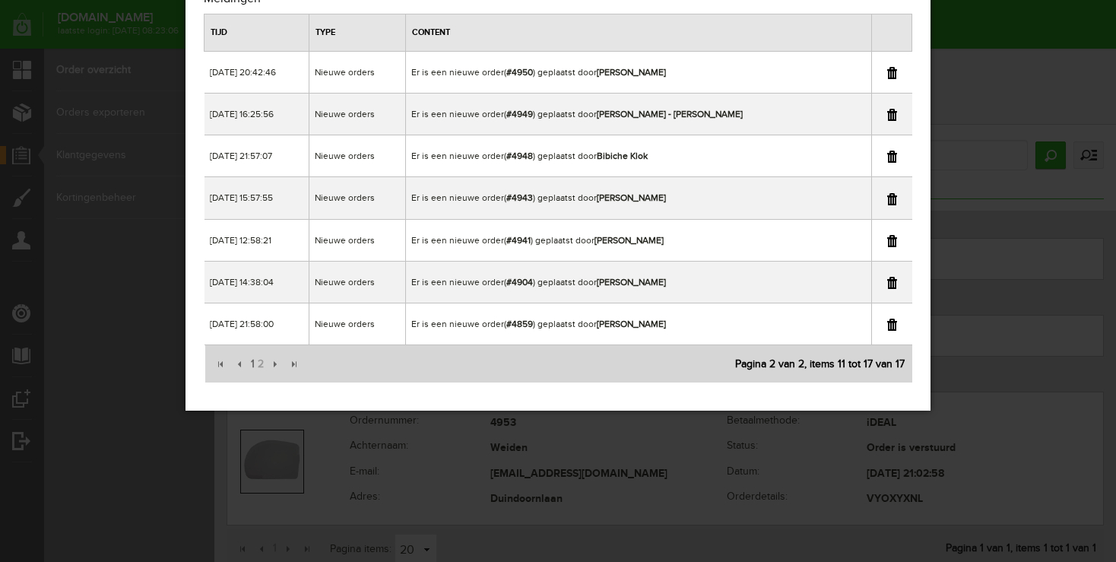
drag, startPoint x: 981, startPoint y: 7, endPoint x: 976, endPoint y: 13, distance: 8.1
click at [981, 8] on div "×" at bounding box center [558, 217] width 1116 height 562
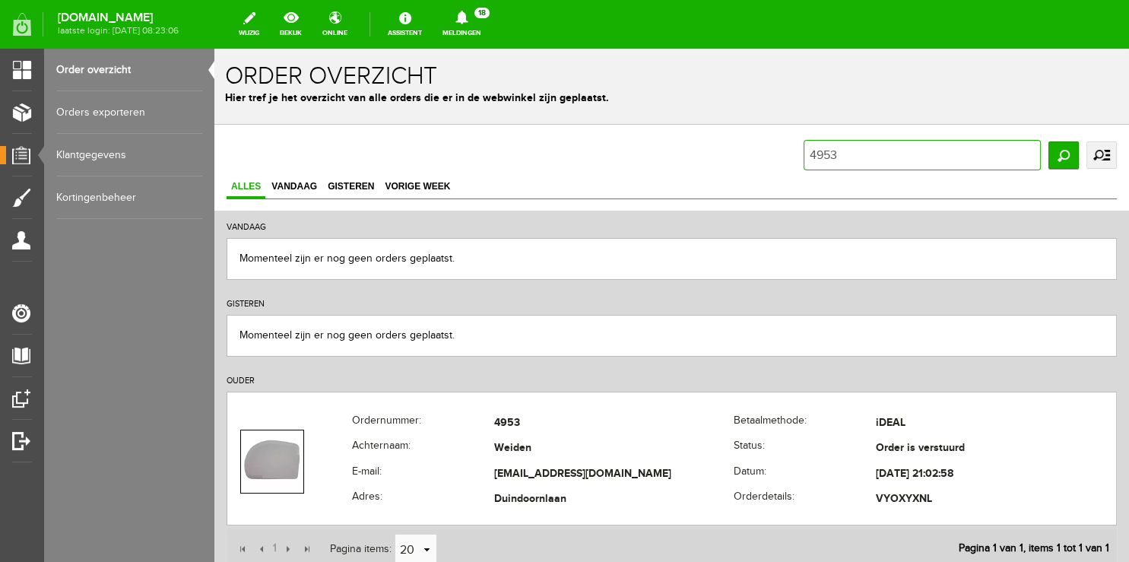
click at [859, 163] on input "4953" at bounding box center [922, 155] width 237 height 30
type input "4924"
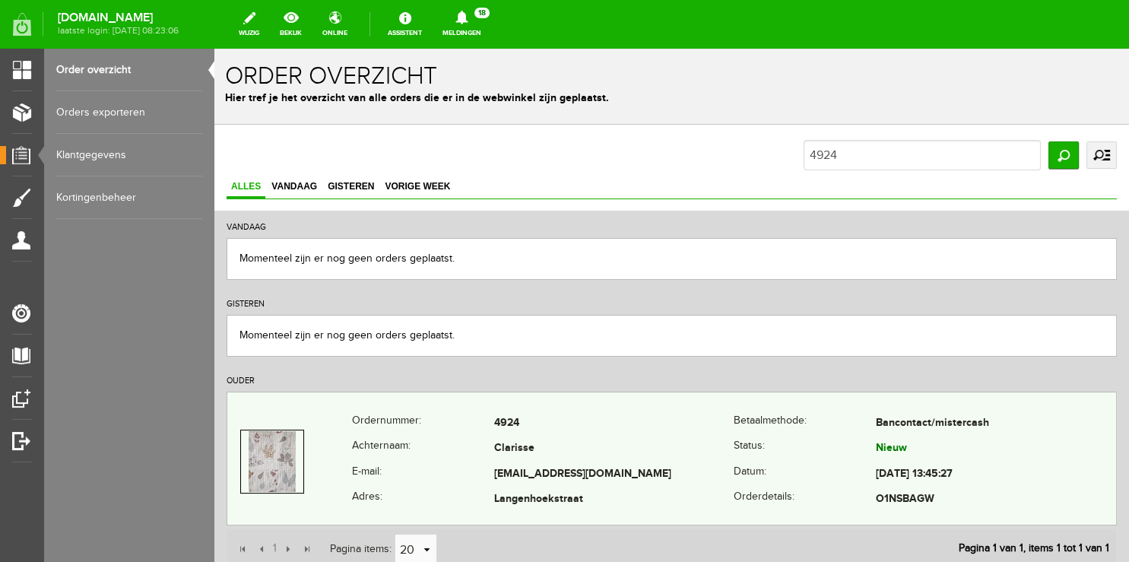
click at [582, 446] on td "Clarisse" at bounding box center [614, 450] width 240 height 26
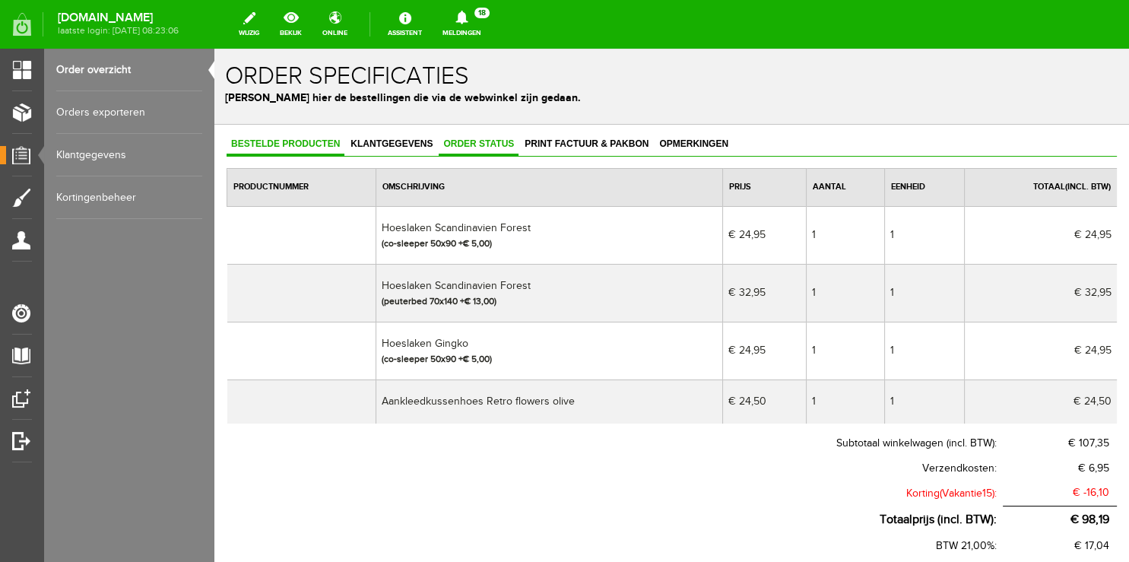
click at [480, 148] on span "Order status" at bounding box center [479, 143] width 80 height 11
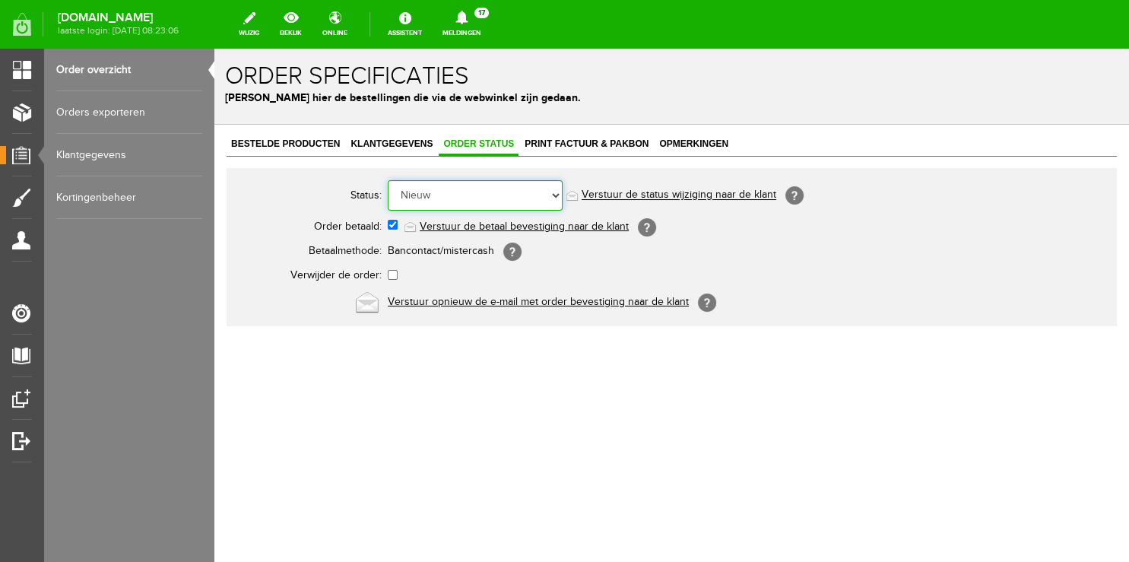
click at [388, 180] on select "Order niet afgerond Nieuw Order in behandeling Wacht op leverancier Wacht op be…" at bounding box center [475, 195] width 175 height 30
select select "5"
click option "Order is verstuurd" at bounding box center [214, 49] width 0 height 0
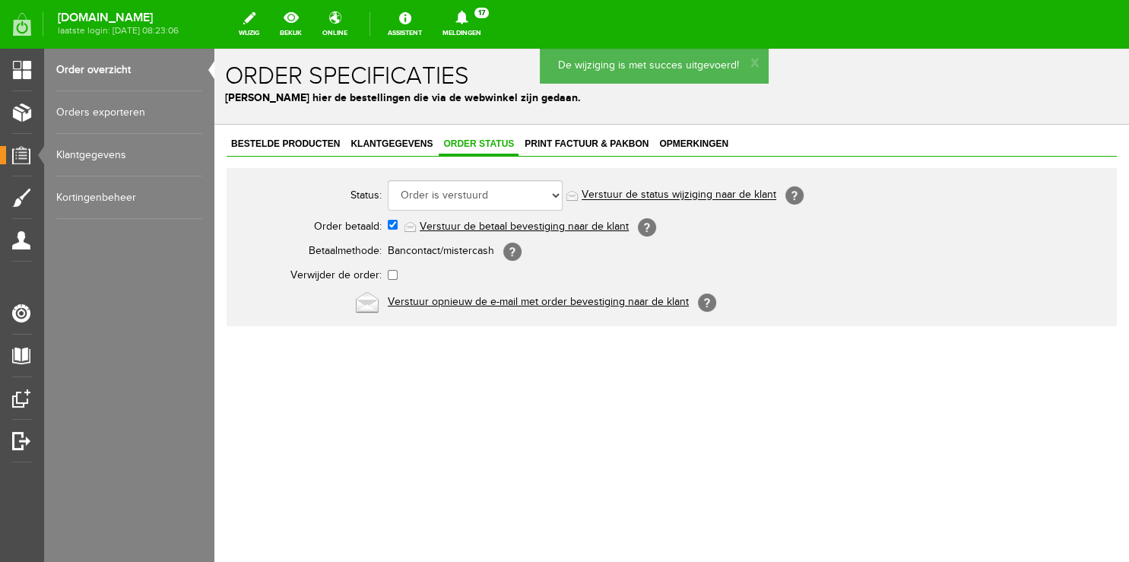
click at [656, 195] on link "Verstuur de status wijziging naar de klant" at bounding box center [679, 195] width 195 height 12
click at [93, 67] on link "Order overzicht" at bounding box center [129, 70] width 146 height 43
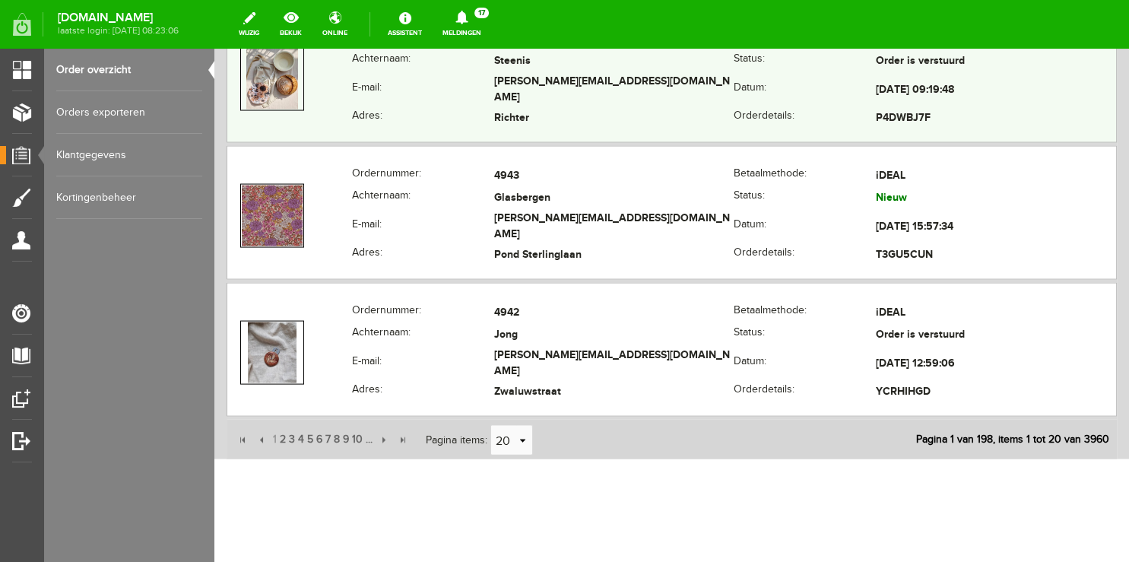
scroll to position [2945, 0]
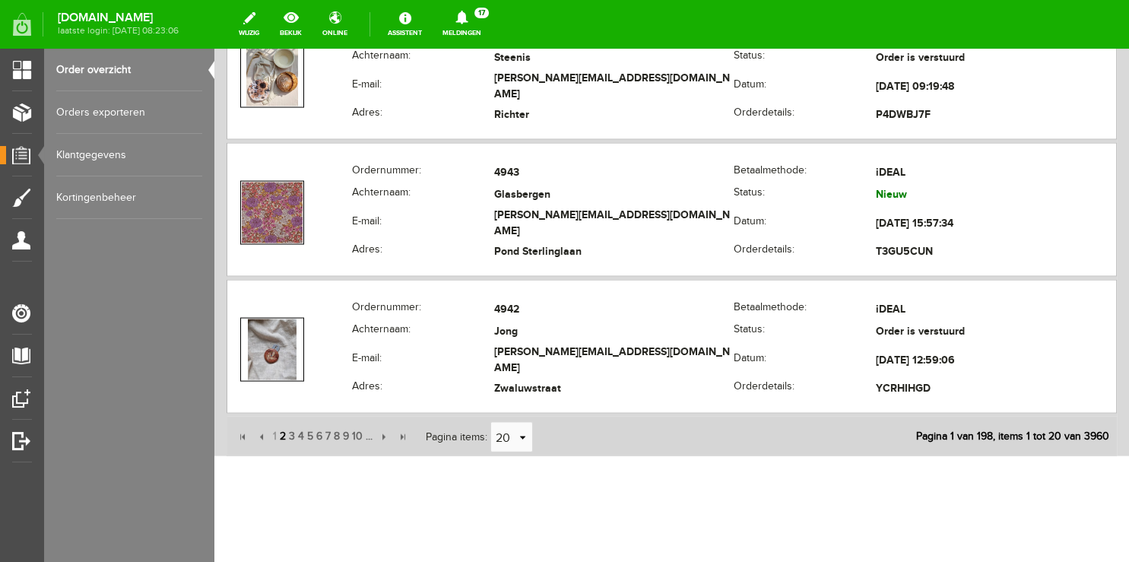
click at [281, 434] on span "2" at bounding box center [282, 436] width 9 height 30
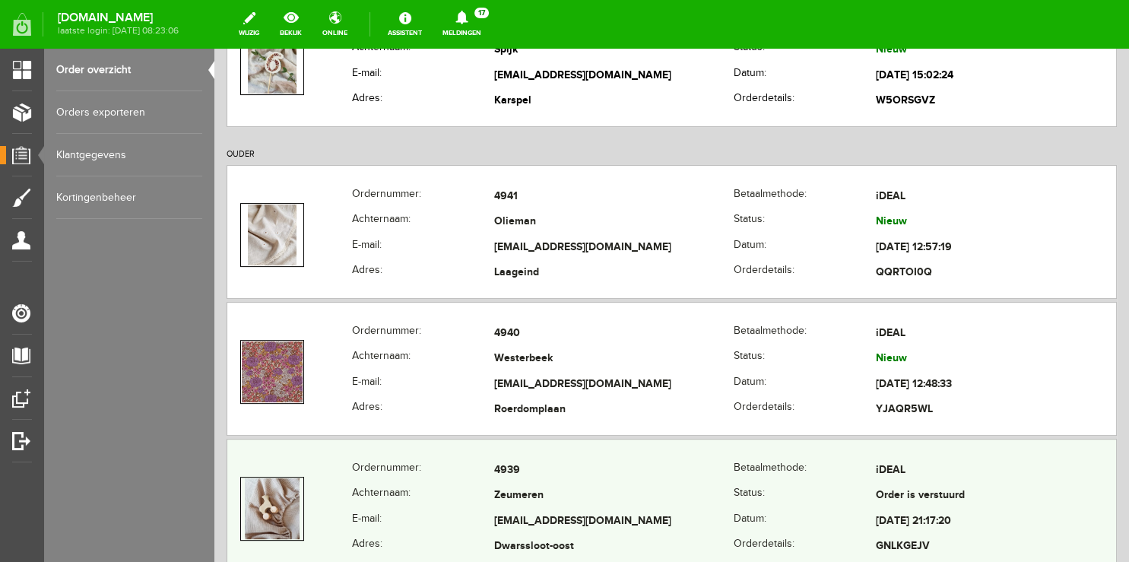
scroll to position [456, 0]
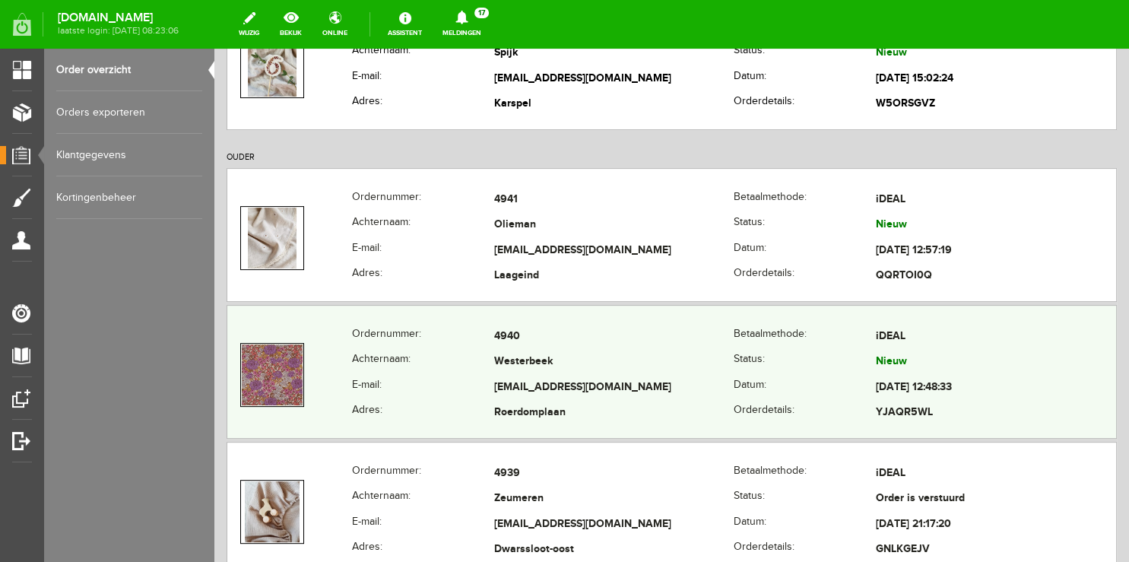
click at [651, 336] on td "4940" at bounding box center [614, 337] width 240 height 26
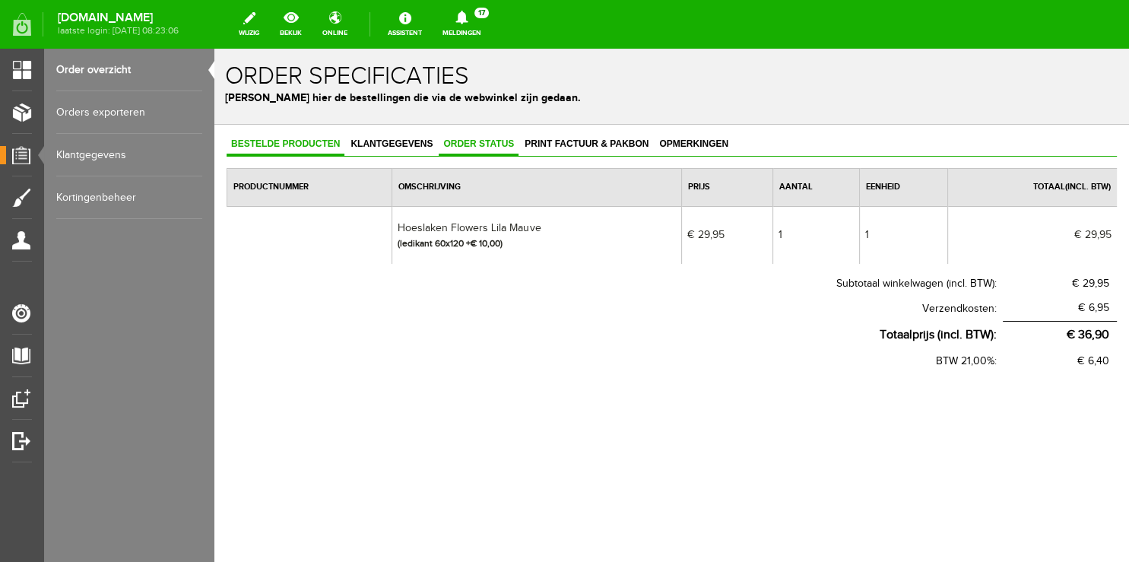
click at [473, 145] on span "Order status" at bounding box center [479, 143] width 80 height 11
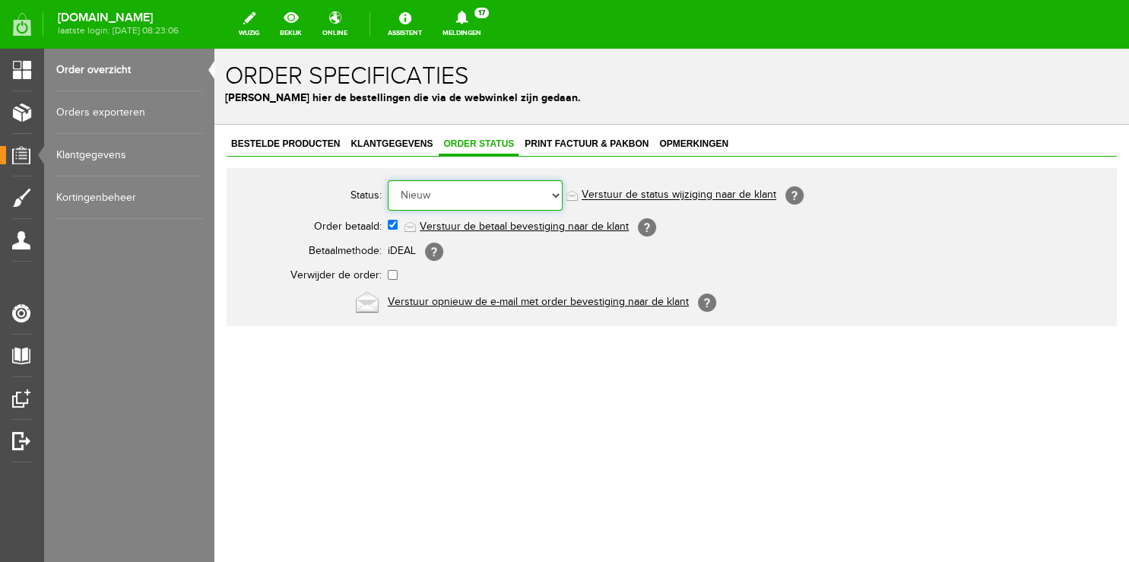
click at [388, 180] on select "Order niet afgerond Nieuw Order in behandeling Wacht op leverancier Wacht op be…" at bounding box center [475, 195] width 175 height 30
select select "5"
click option "Order is verstuurd" at bounding box center [214, 49] width 0 height 0
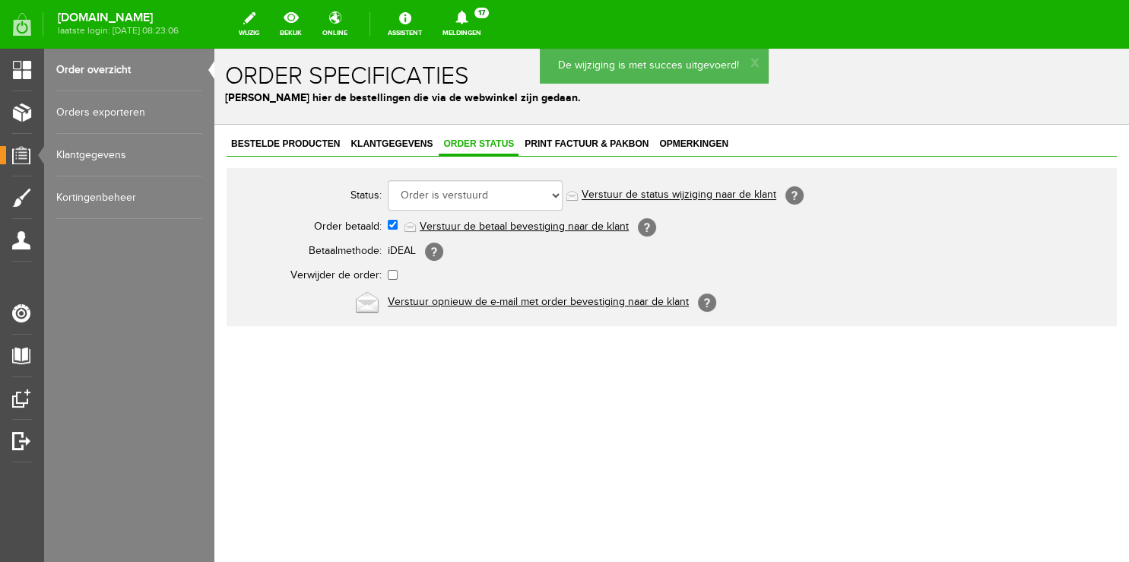
click at [108, 75] on link "Order overzicht" at bounding box center [129, 70] width 146 height 43
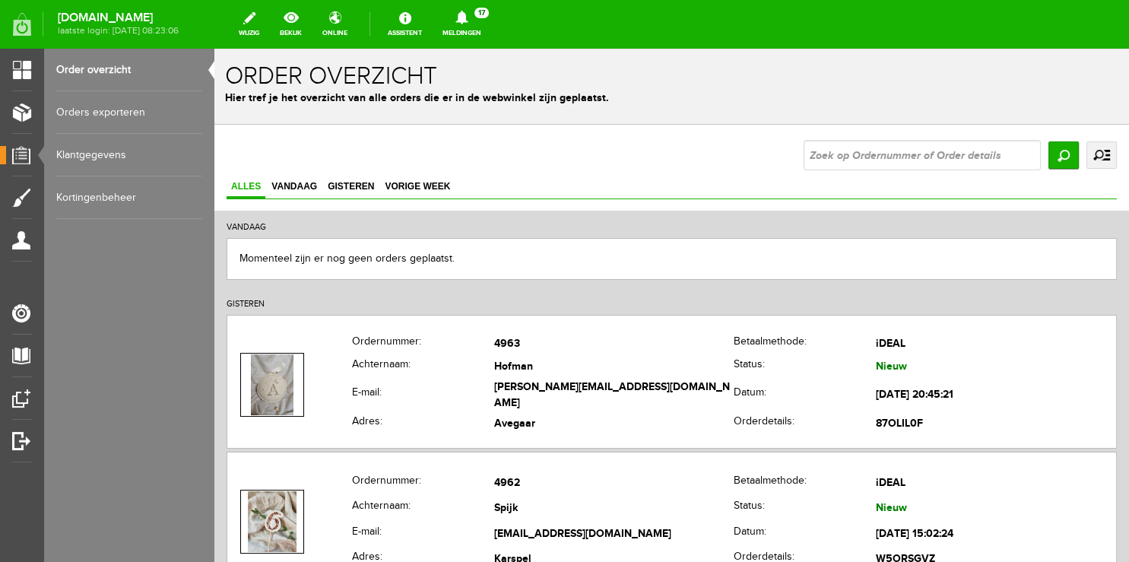
click at [472, 21] on icon at bounding box center [462, 18] width 39 height 14
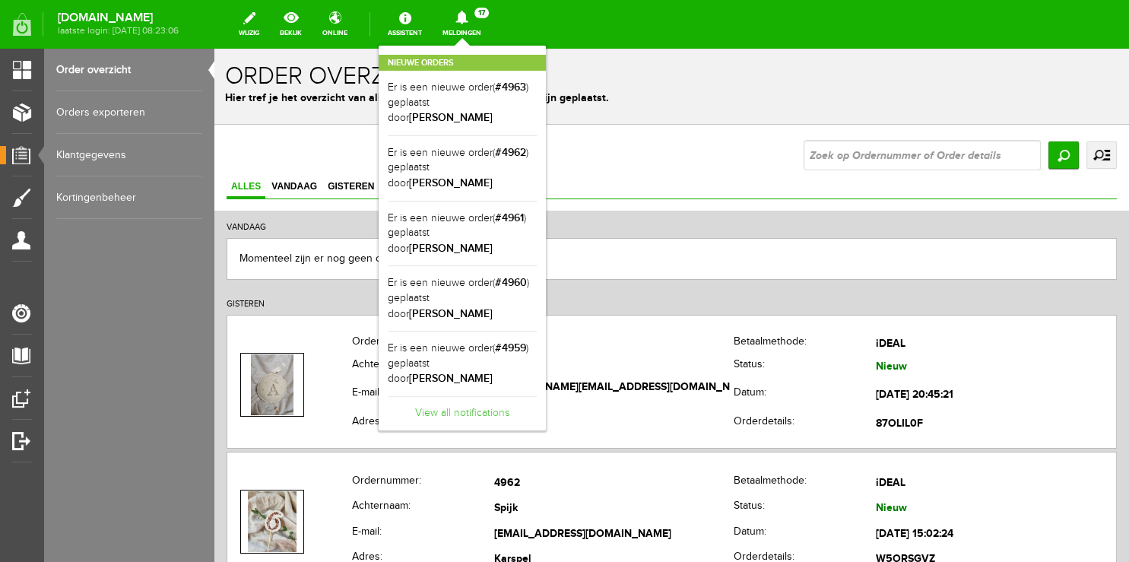
click at [473, 396] on link "View all notifications" at bounding box center [462, 408] width 149 height 25
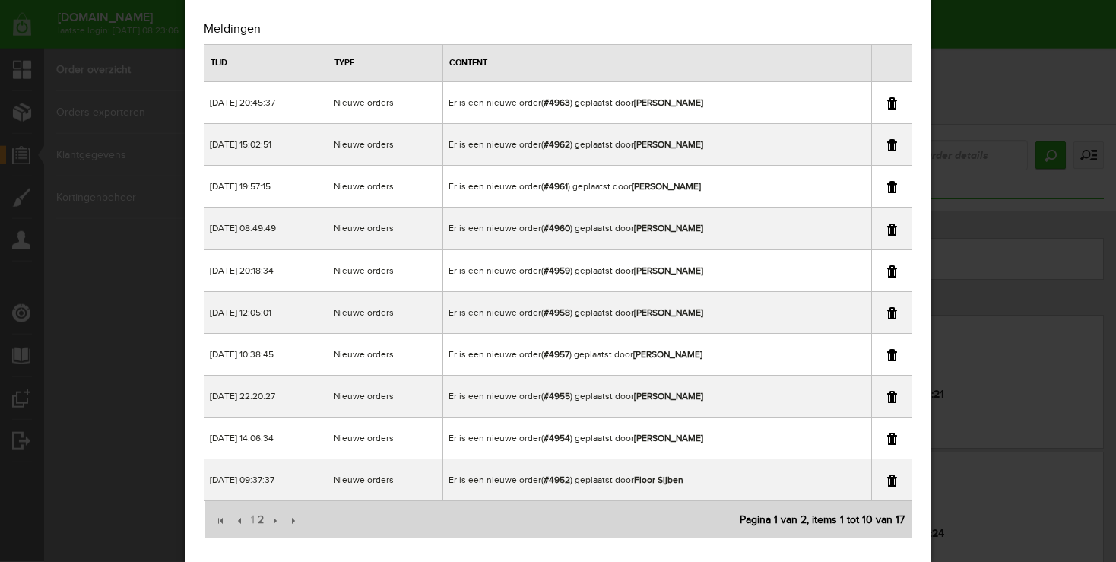
scroll to position [64, 0]
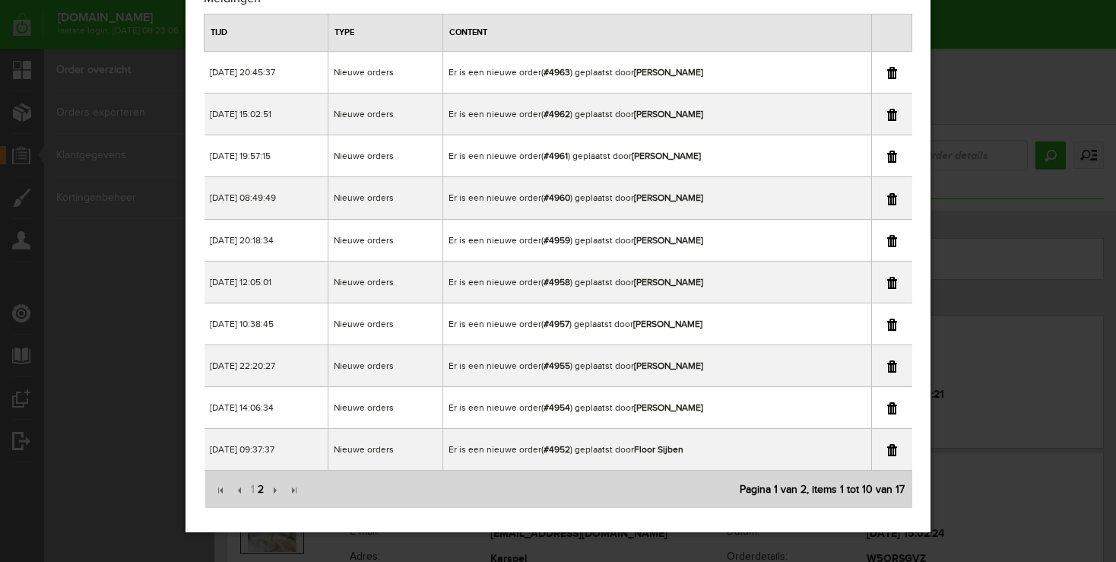
click at [259, 491] on span "2" at bounding box center [260, 490] width 9 height 30
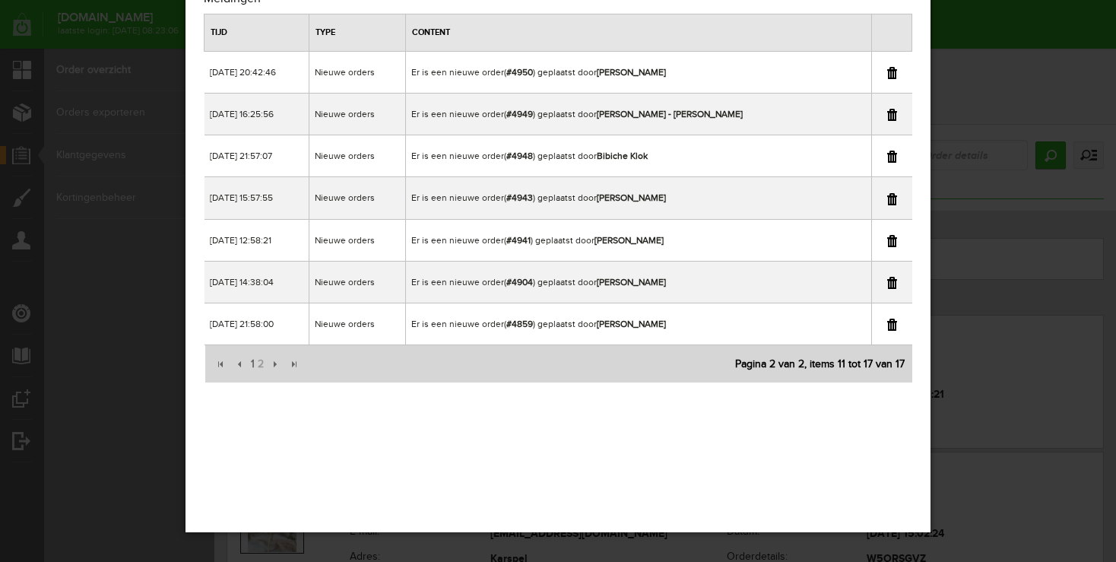
scroll to position [0, 0]
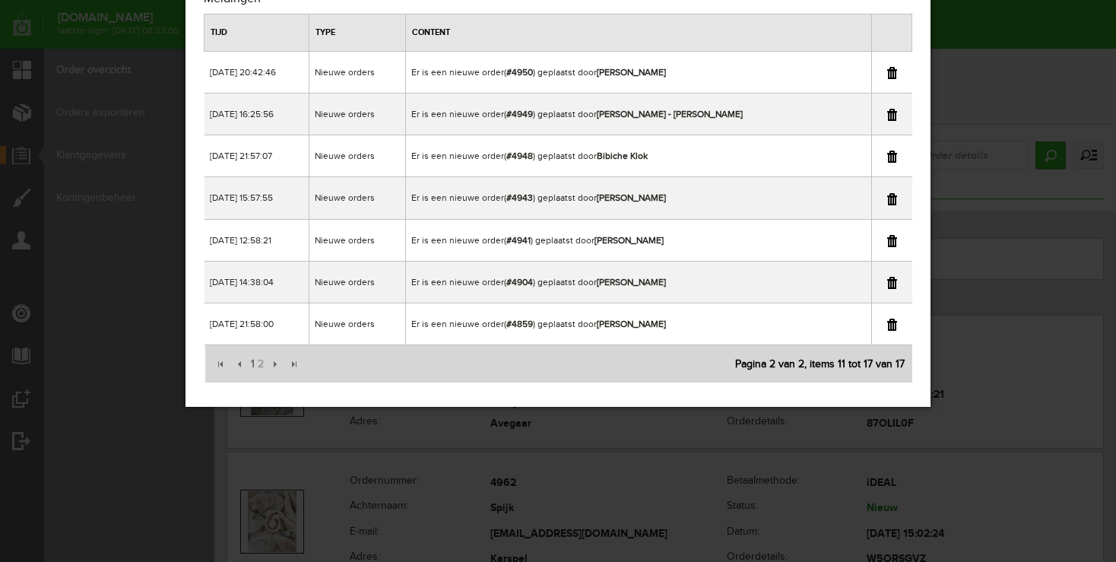
copy td "[PERSON_NAME]"
drag, startPoint x: 611, startPoint y: 237, endPoint x: 727, endPoint y: 246, distance: 116.0
click at [726, 246] on td "Er is een nieuwe order( #4941 ) geplaatst door [PERSON_NAME]" at bounding box center [638, 240] width 465 height 42
click at [975, 13] on div "×" at bounding box center [558, 217] width 1116 height 562
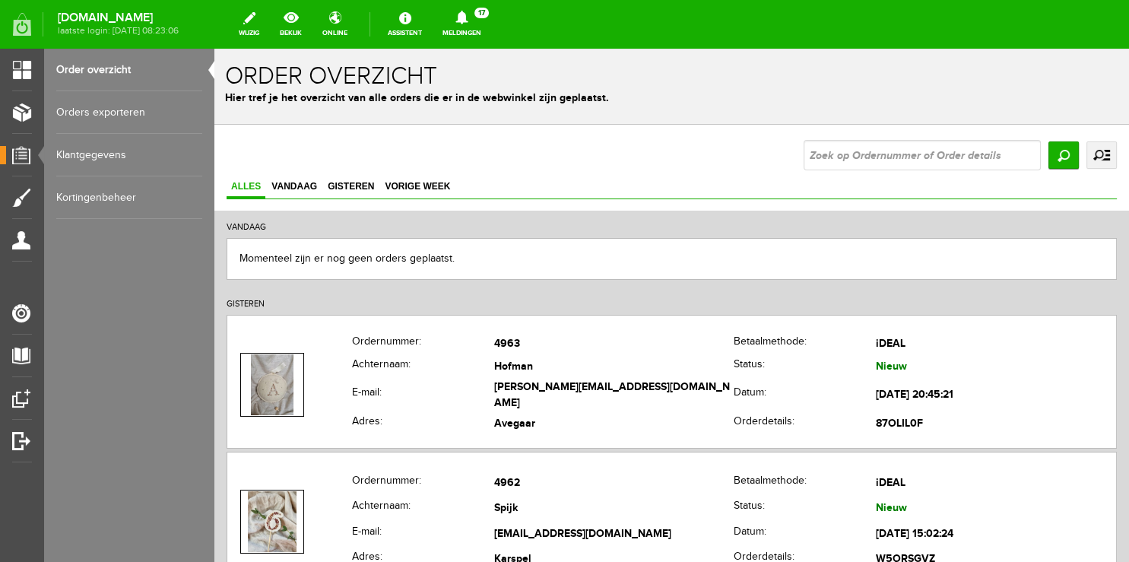
click at [474, 11] on link "Meldingen 17 Nieuwe orders Er is een nieuwe order( #4963 ) geplaatst door [PERS…" at bounding box center [462, 24] width 57 height 33
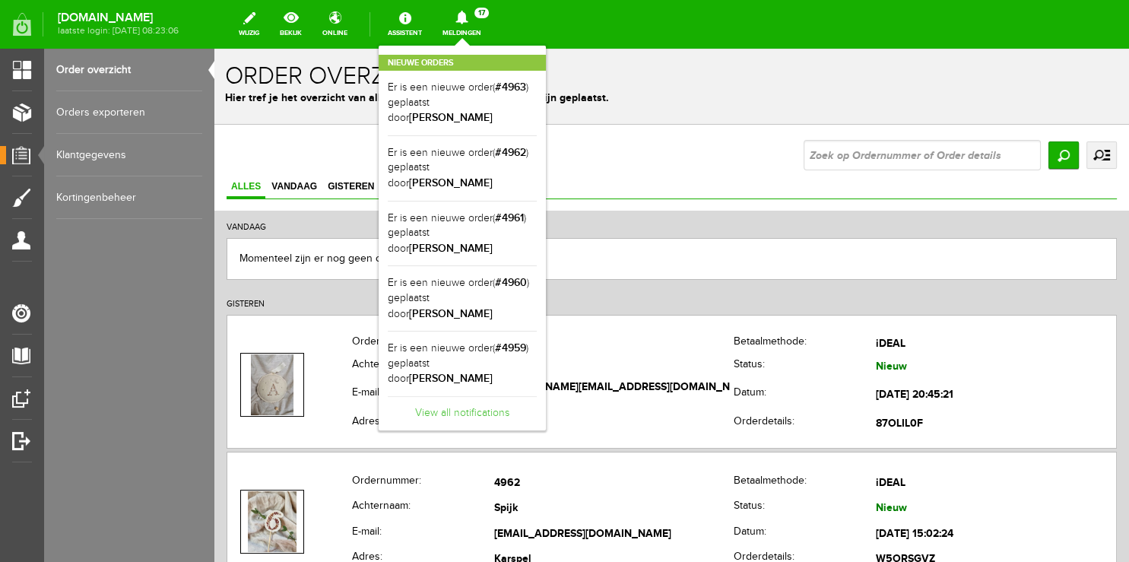
click at [461, 396] on link "View all notifications" at bounding box center [462, 408] width 149 height 25
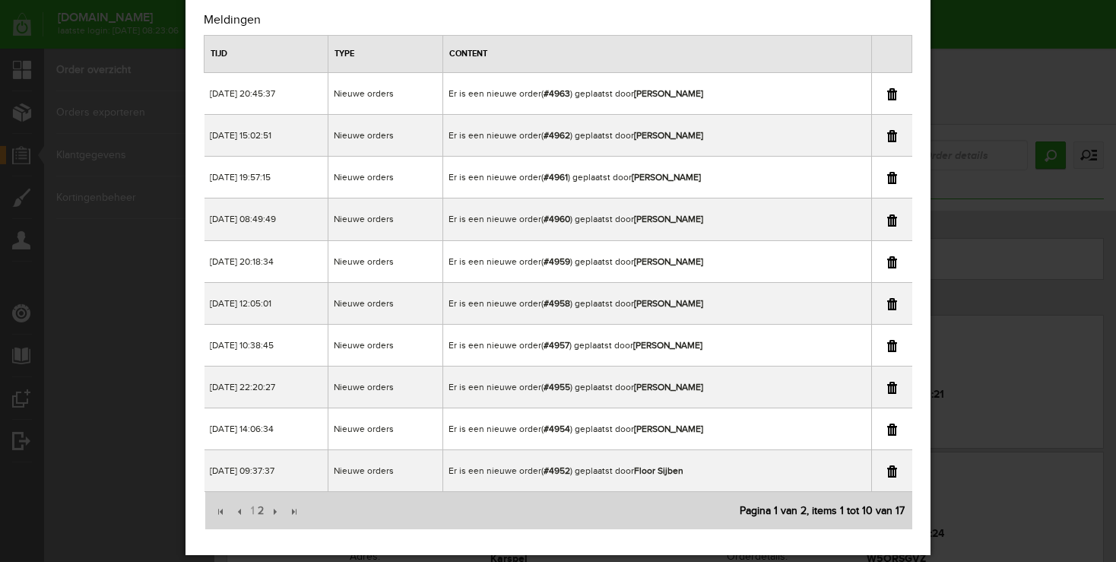
scroll to position [64, 0]
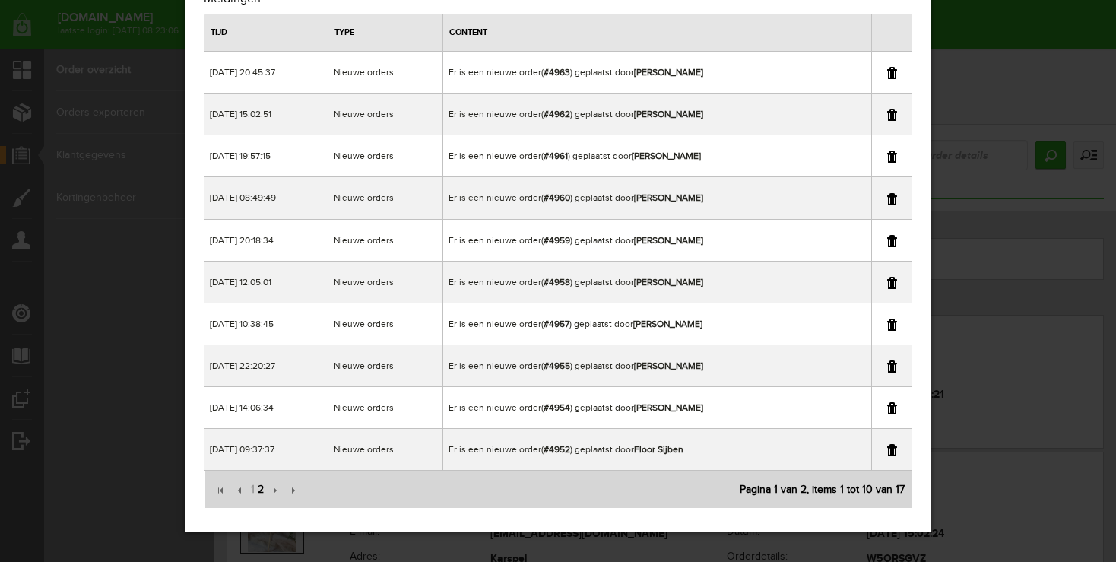
click at [259, 488] on span "2" at bounding box center [260, 490] width 9 height 30
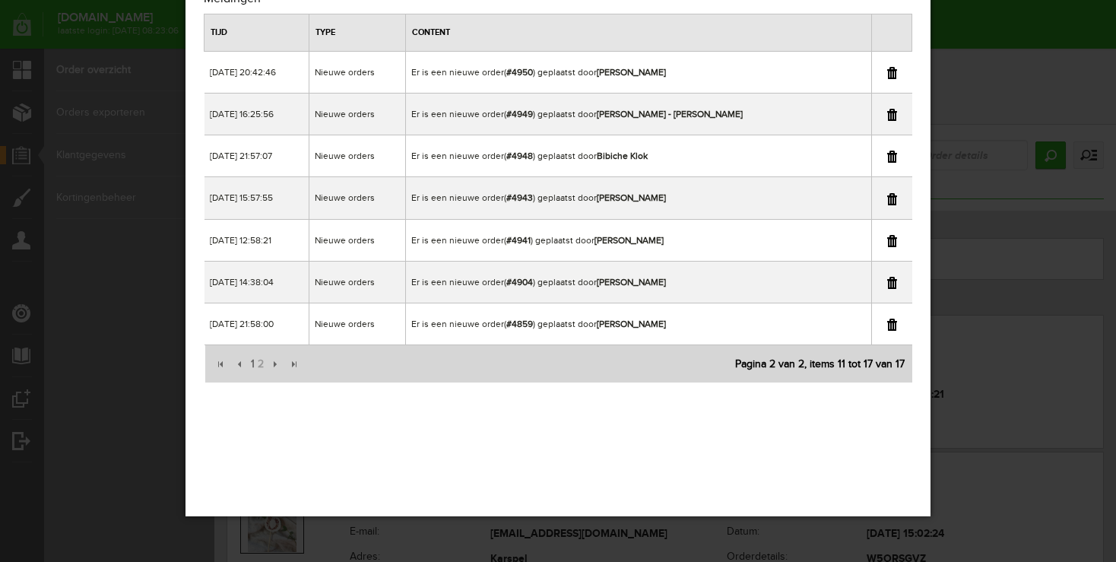
scroll to position [0, 0]
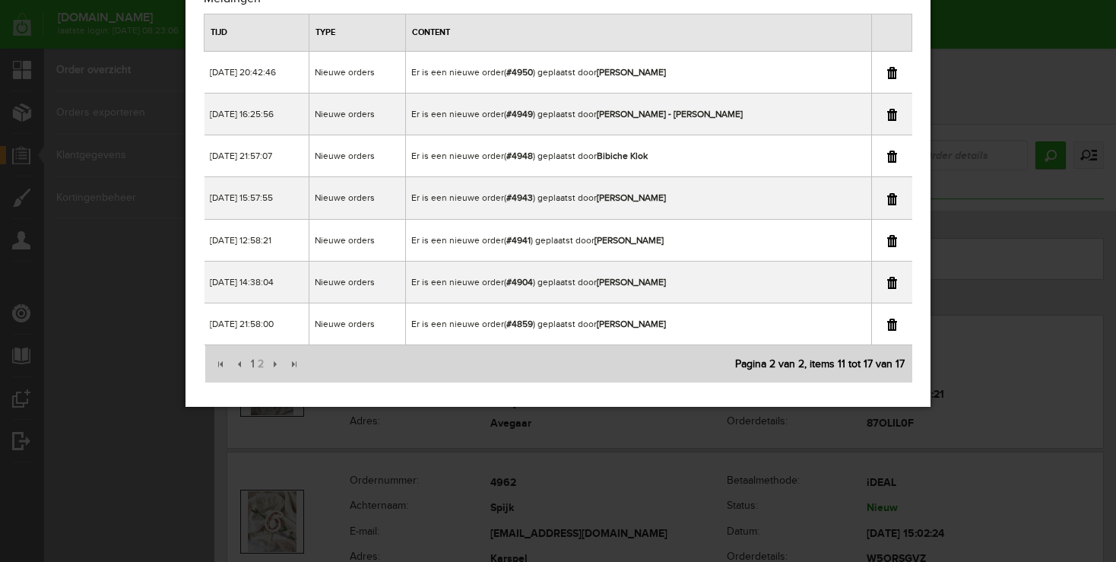
click at [1007, 35] on div "×" at bounding box center [558, 217] width 1116 height 562
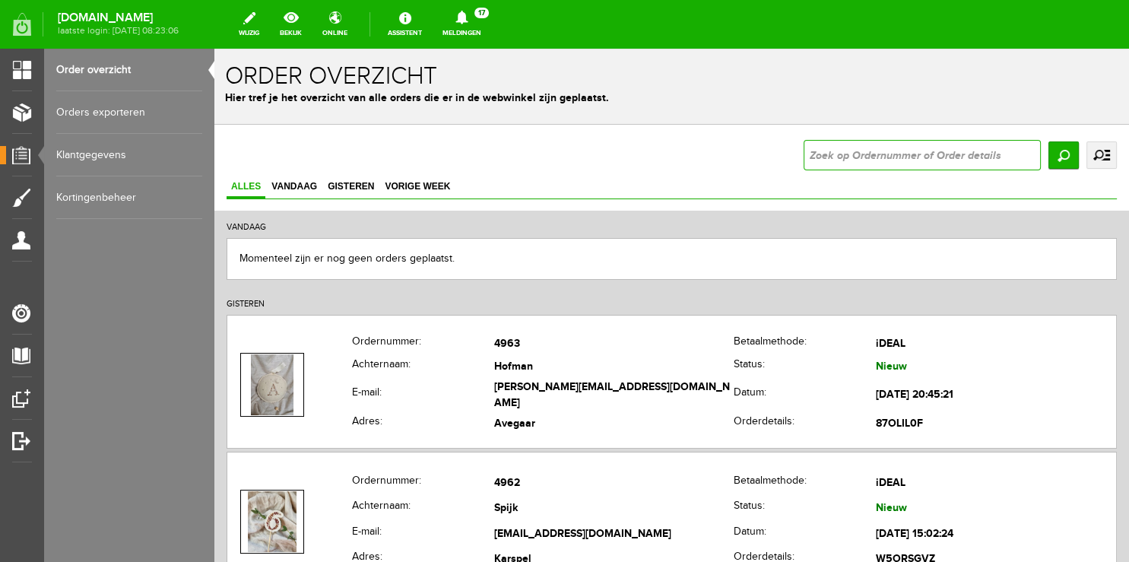
click at [901, 157] on input "text" at bounding box center [922, 155] width 237 height 30
type input "4941"
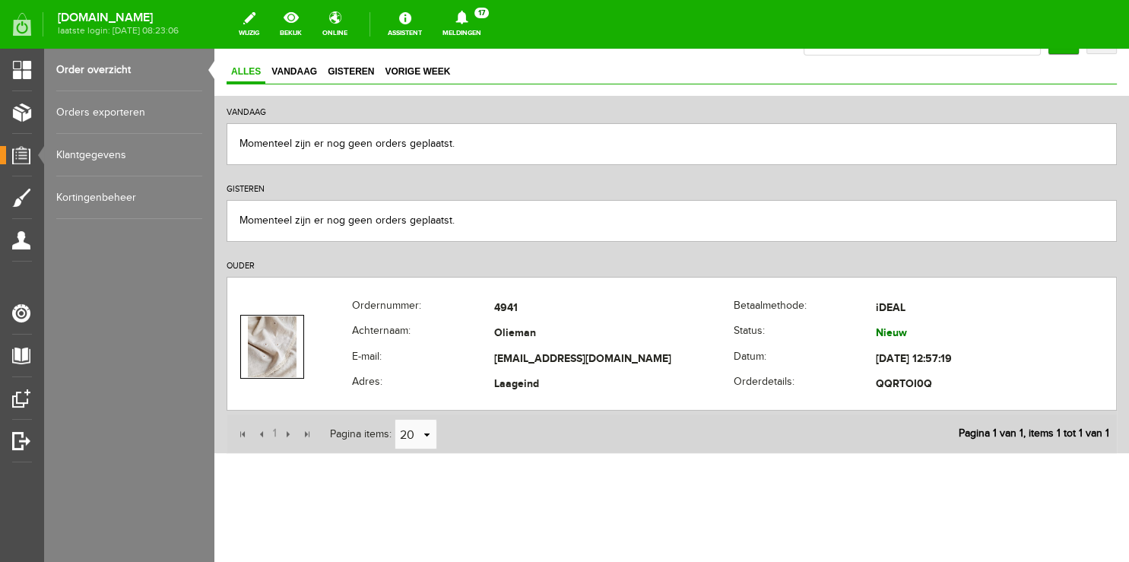
scroll to position [119, 0]
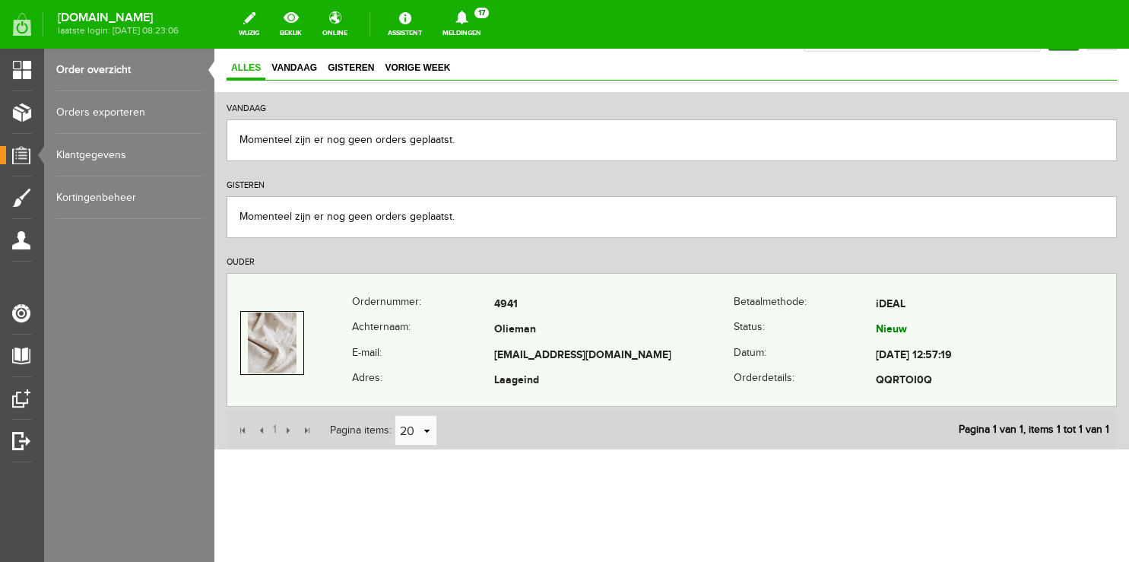
click at [394, 336] on th "Achternaam:" at bounding box center [423, 331] width 142 height 26
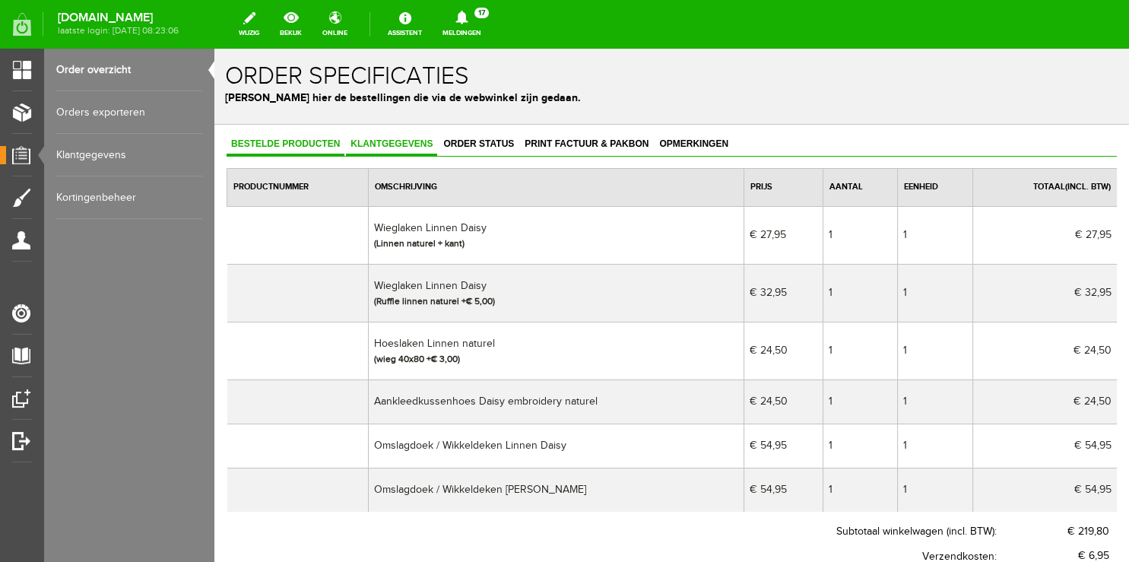
click at [385, 141] on span "Klantgegevens" at bounding box center [391, 143] width 91 height 11
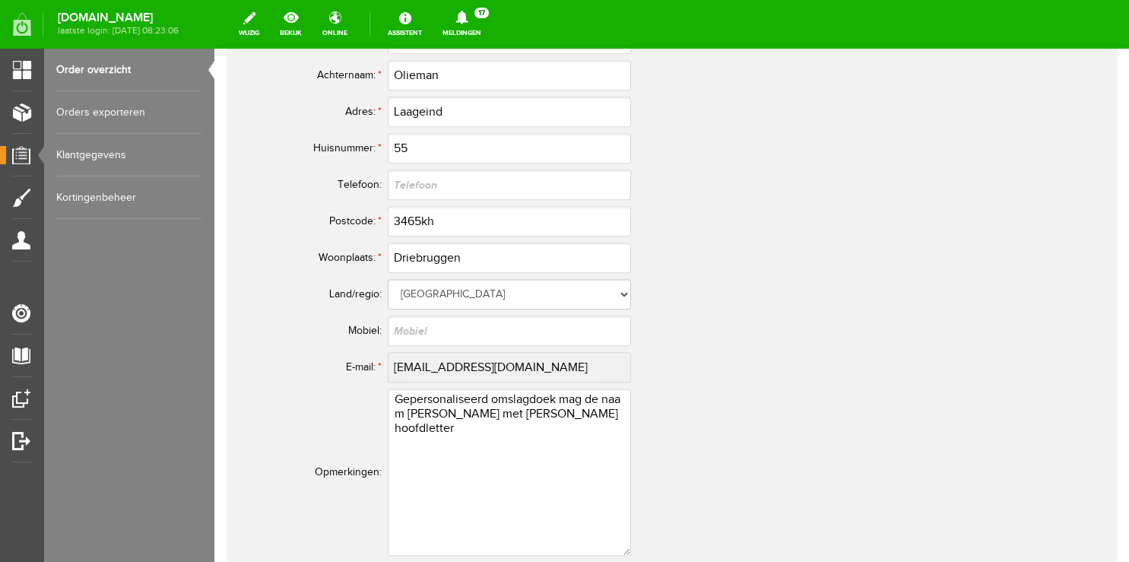
scroll to position [723, 0]
